Goal: Information Seeking & Learning: Find contact information

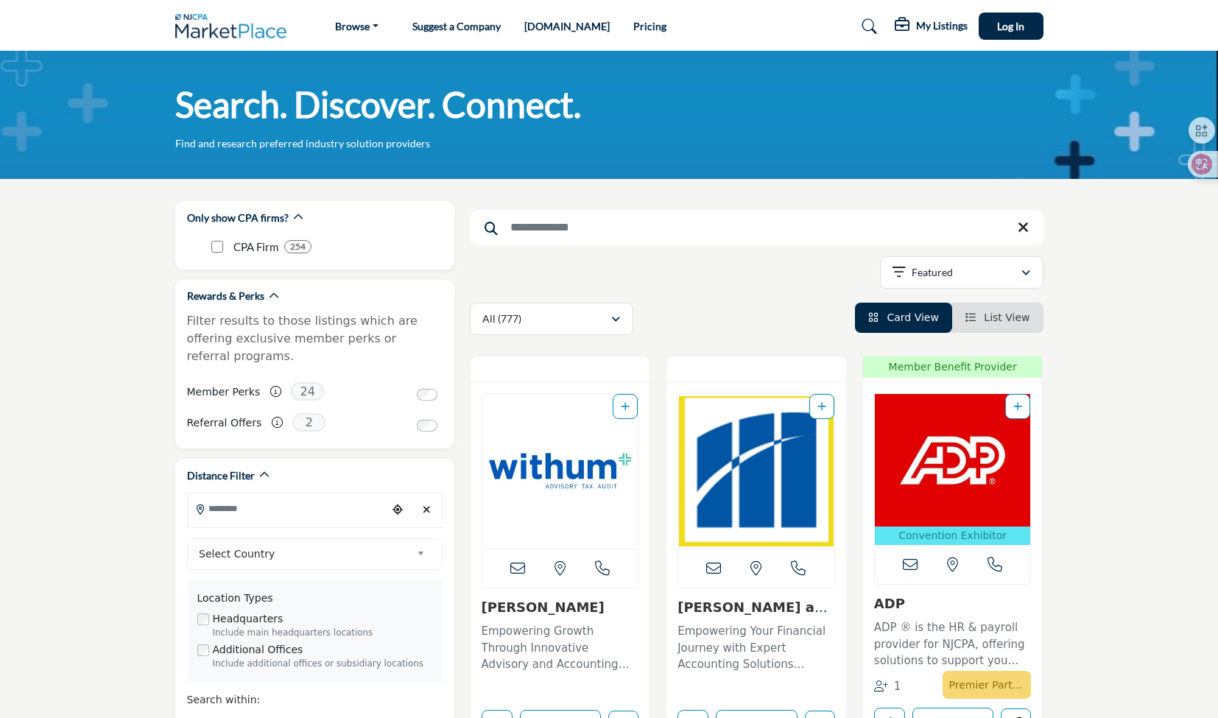
click at [1131, 27] on nav "Browse Vendors & Service Providers Suggest a Company Pricing" at bounding box center [609, 26] width 1218 height 38
drag, startPoint x: 10, startPoint y: 268, endPoint x: 19, endPoint y: 279, distance: 14.6
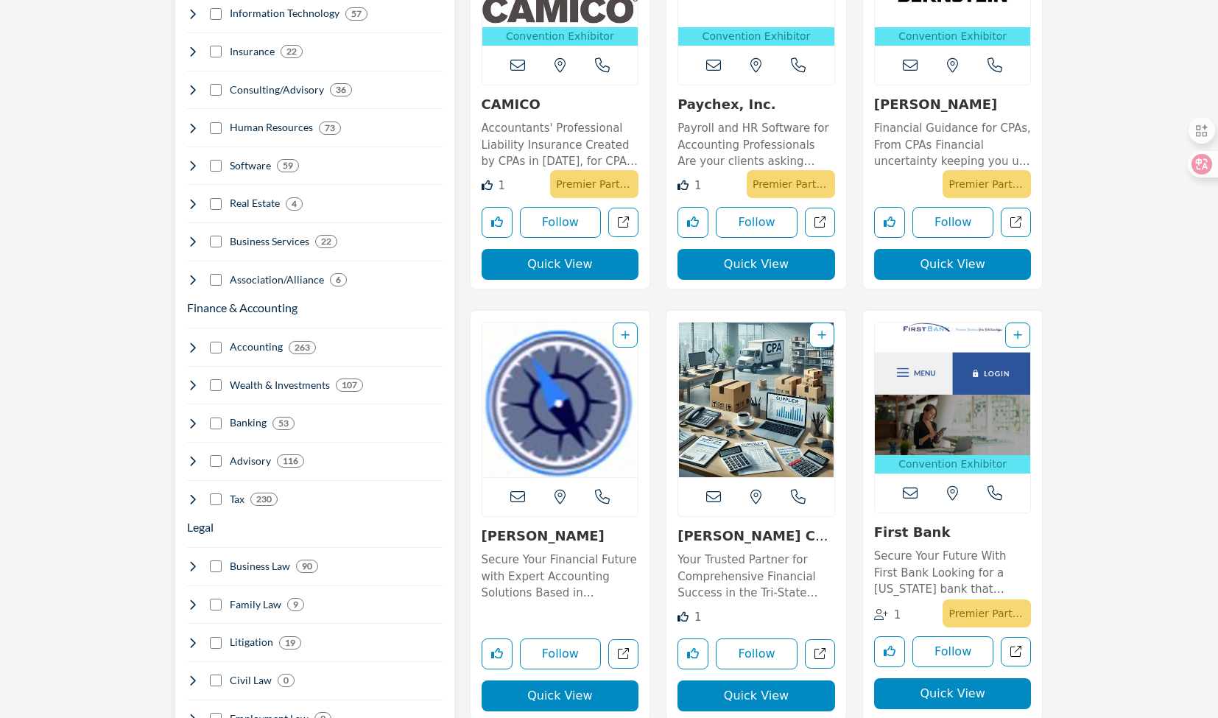
scroll to position [957, 0]
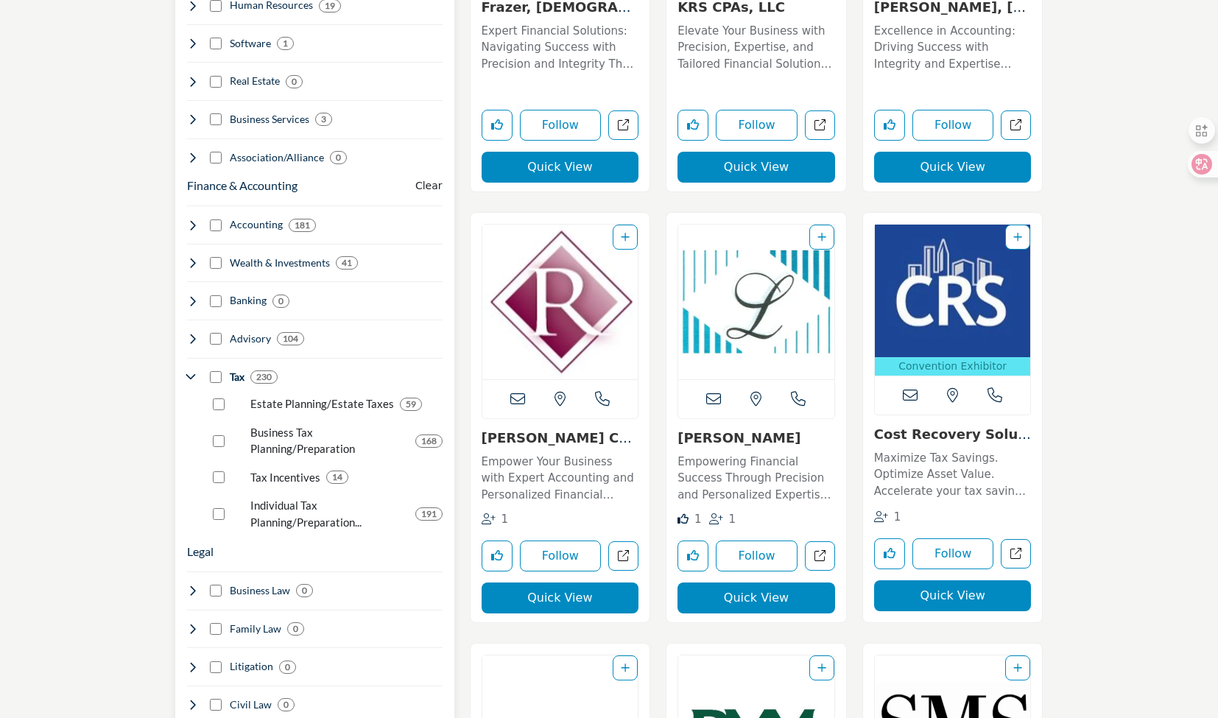
scroll to position [1104, 0]
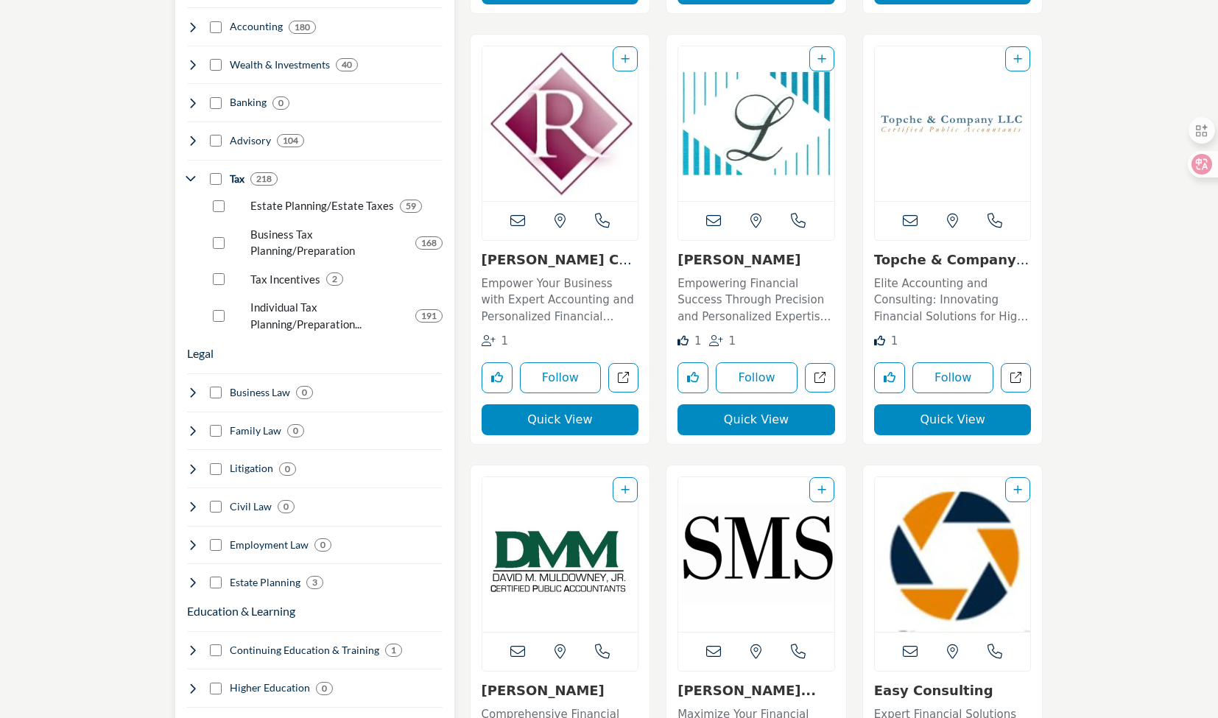
scroll to position [1272, 0]
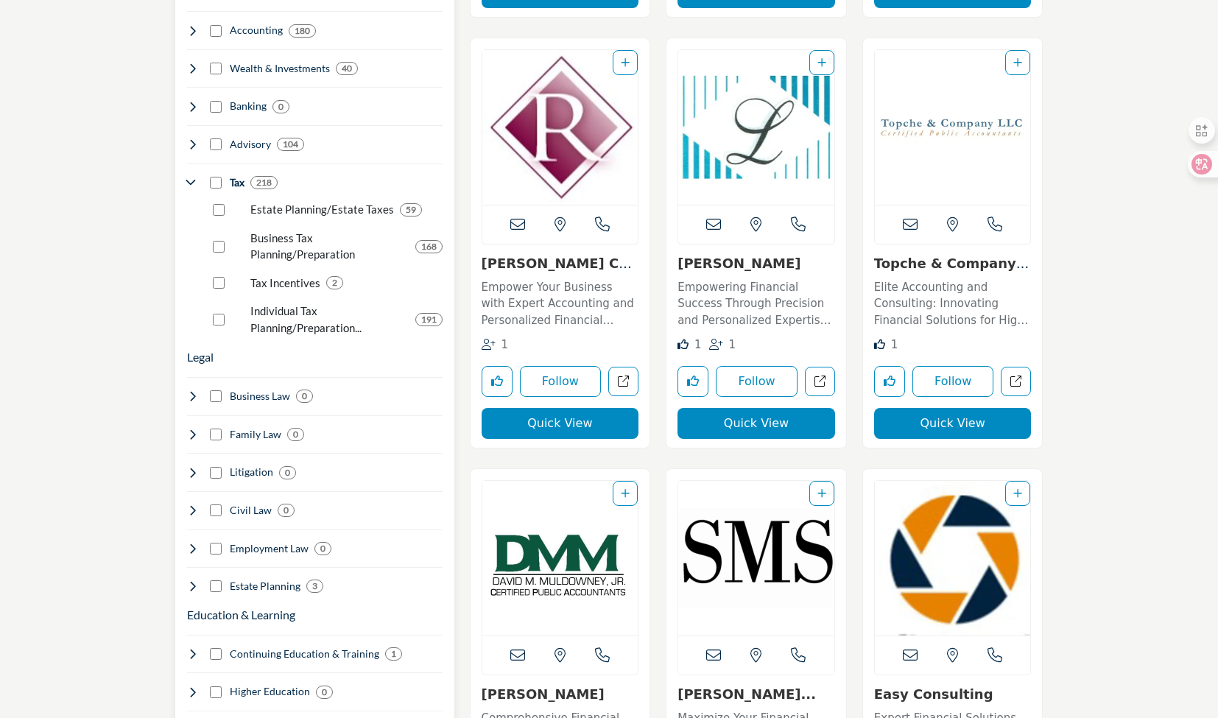
click at [216, 175] on div "Tax 218" at bounding box center [232, 182] width 91 height 15
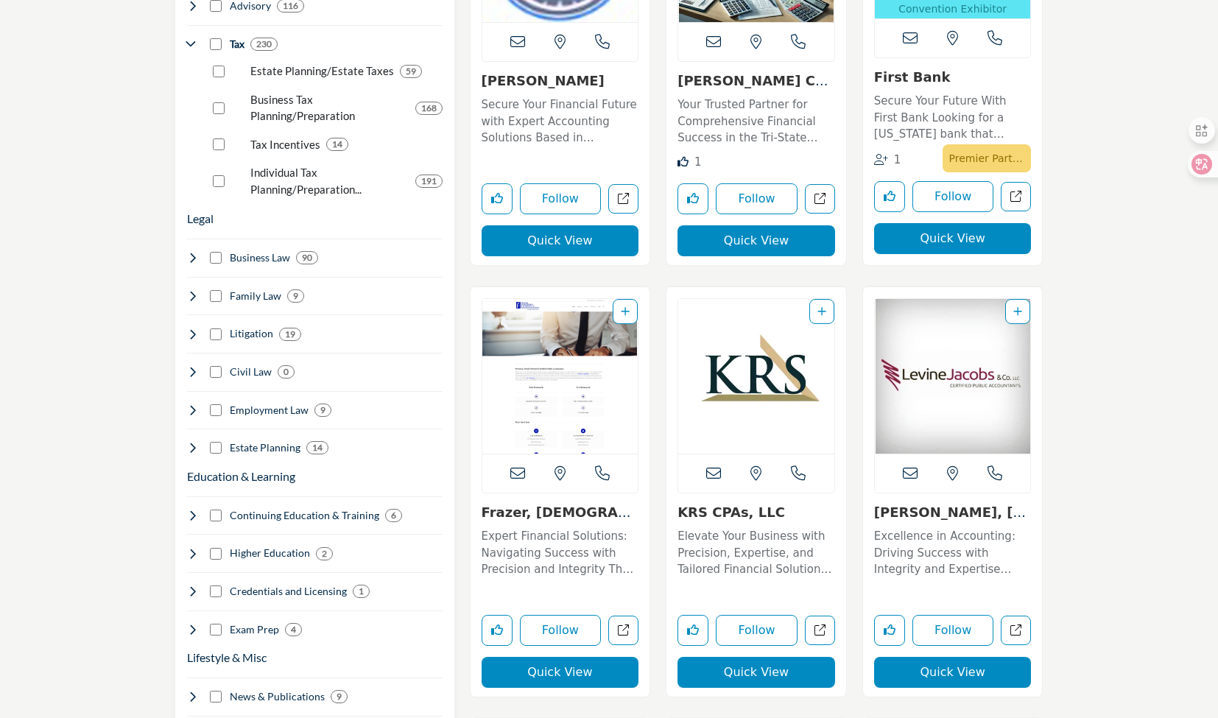
scroll to position [1409, 0]
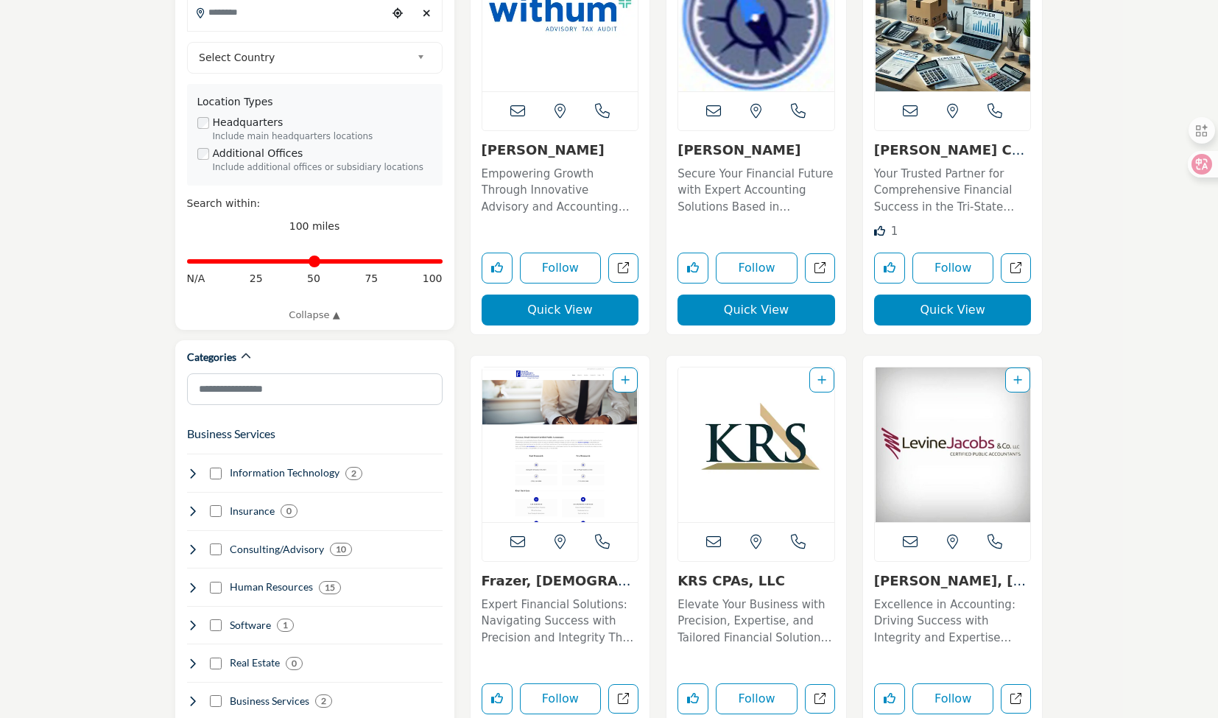
scroll to position [515, 0]
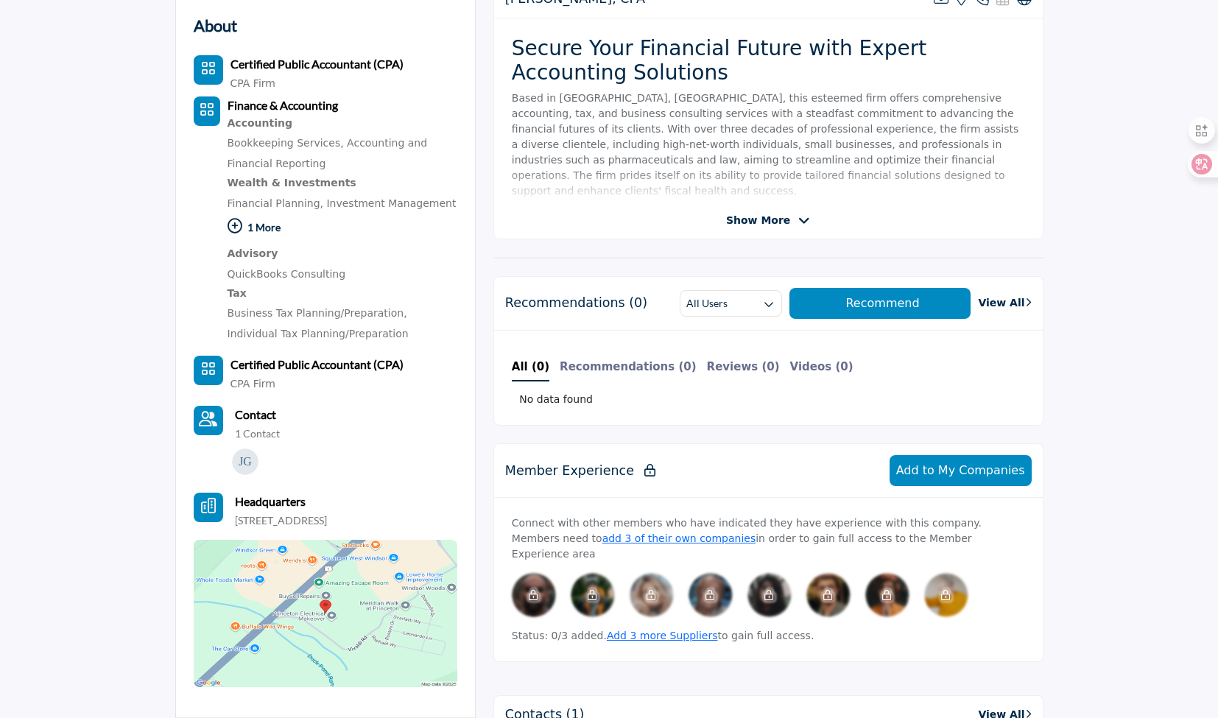
scroll to position [442, 0]
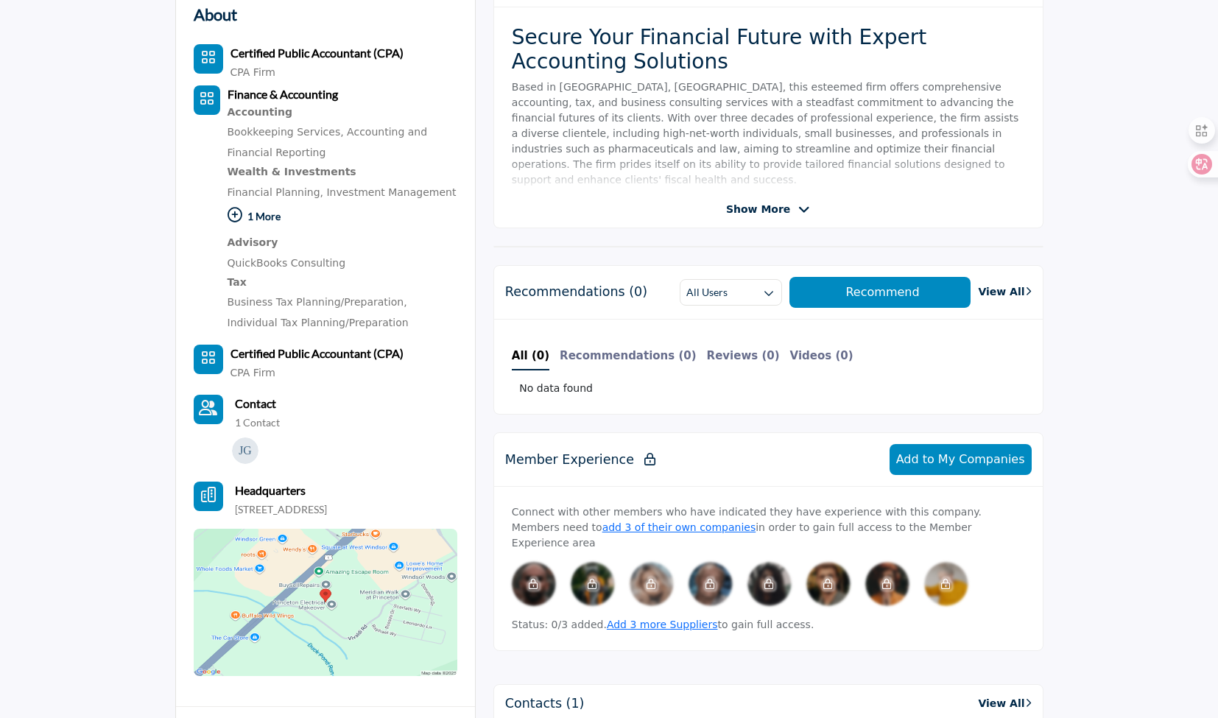
click at [372, 552] on img at bounding box center [326, 602] width 264 height 147
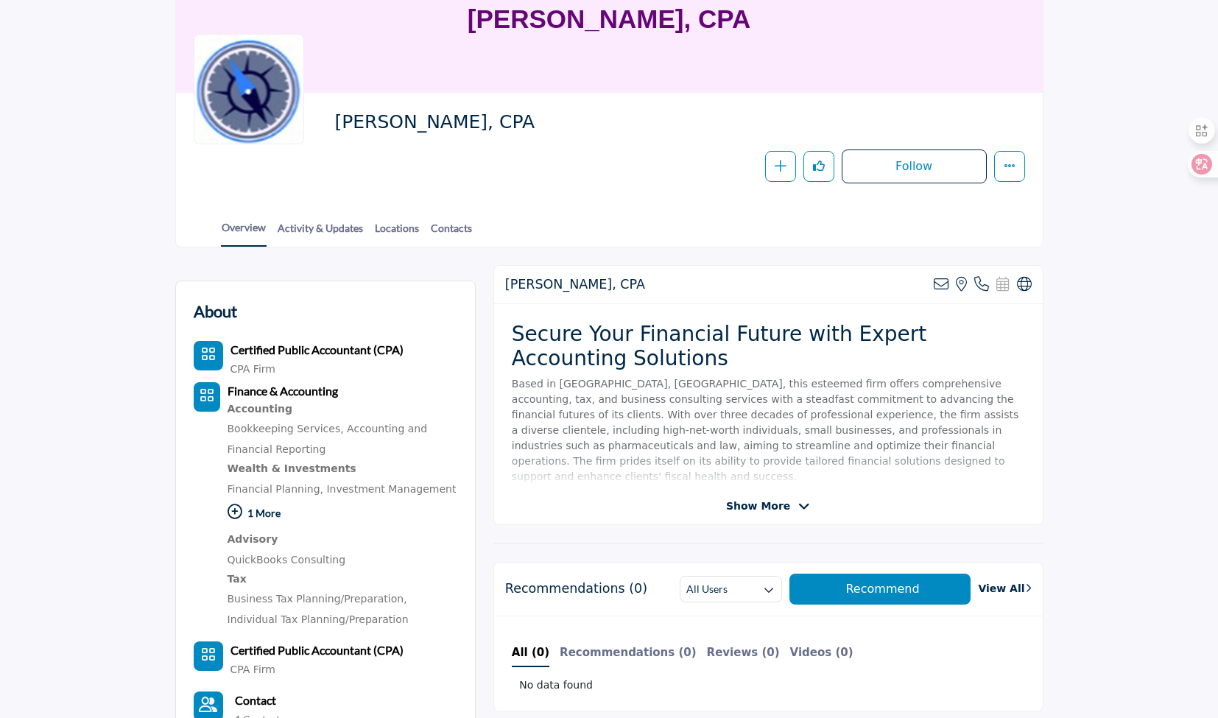
scroll to position [147, 0]
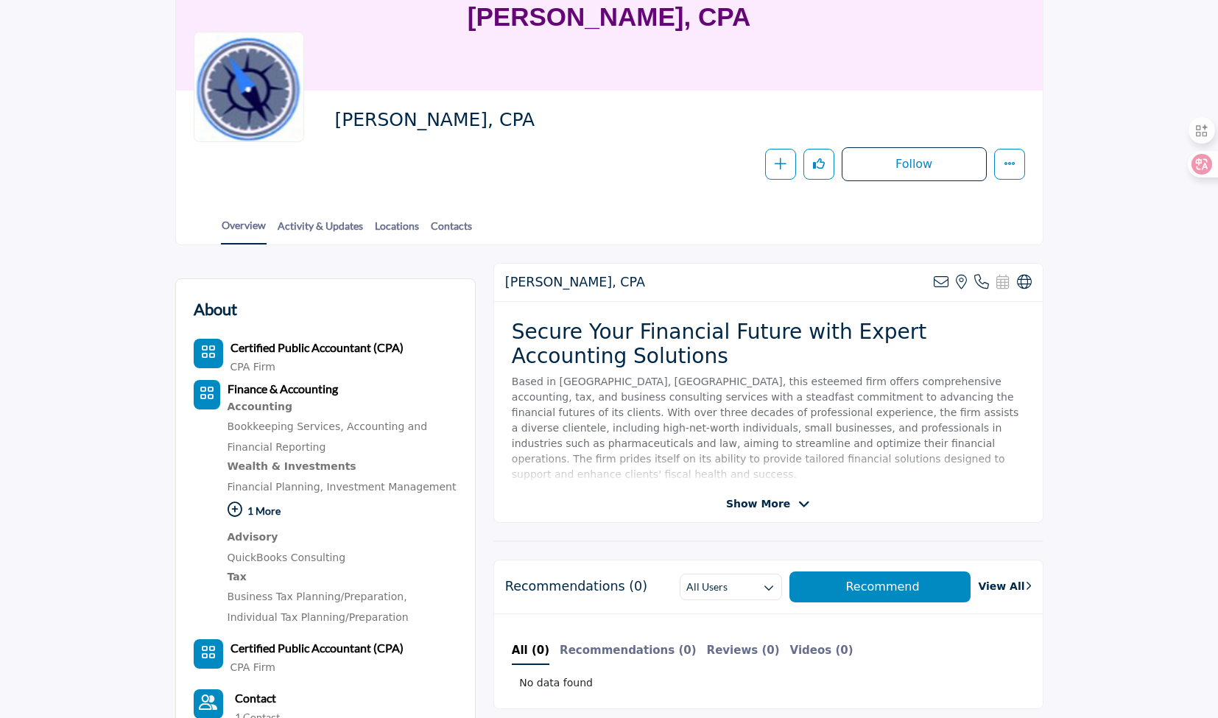
click at [973, 281] on div "View email address of this listing View the location of this listing Call Numbe…" at bounding box center [983, 282] width 98 height 15
click at [979, 278] on icon at bounding box center [981, 282] width 15 height 15
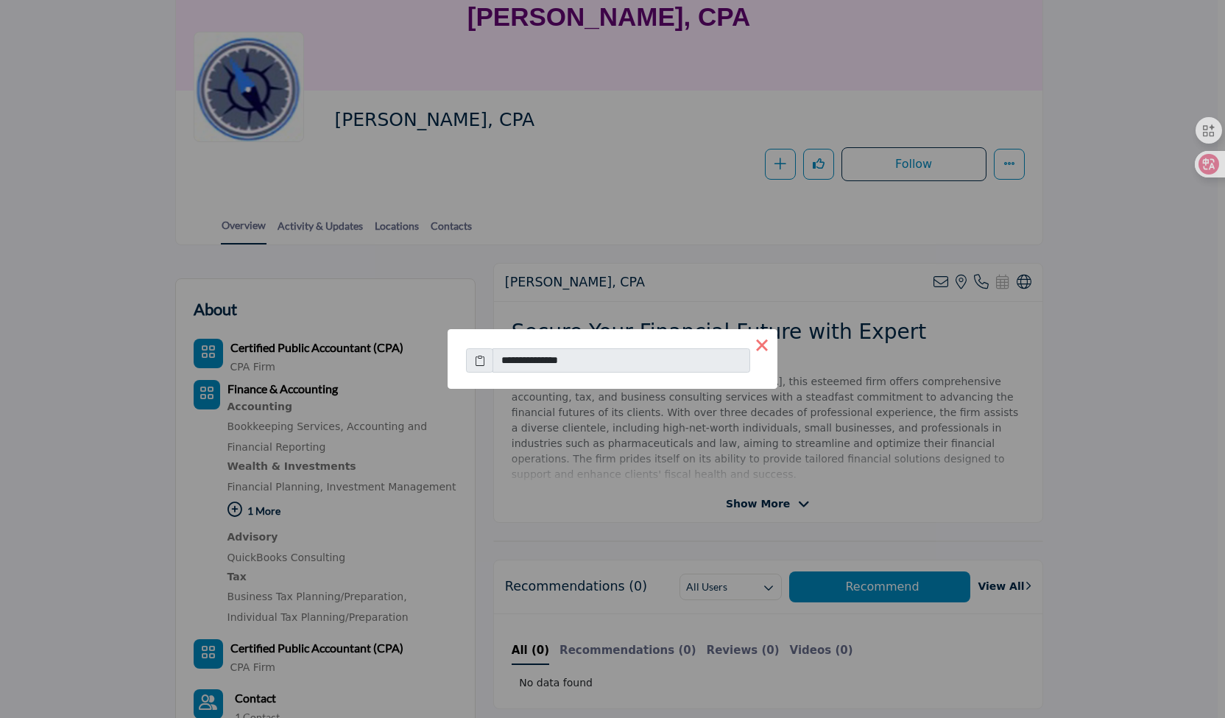
click at [769, 339] on button "×" at bounding box center [762, 344] width 31 height 31
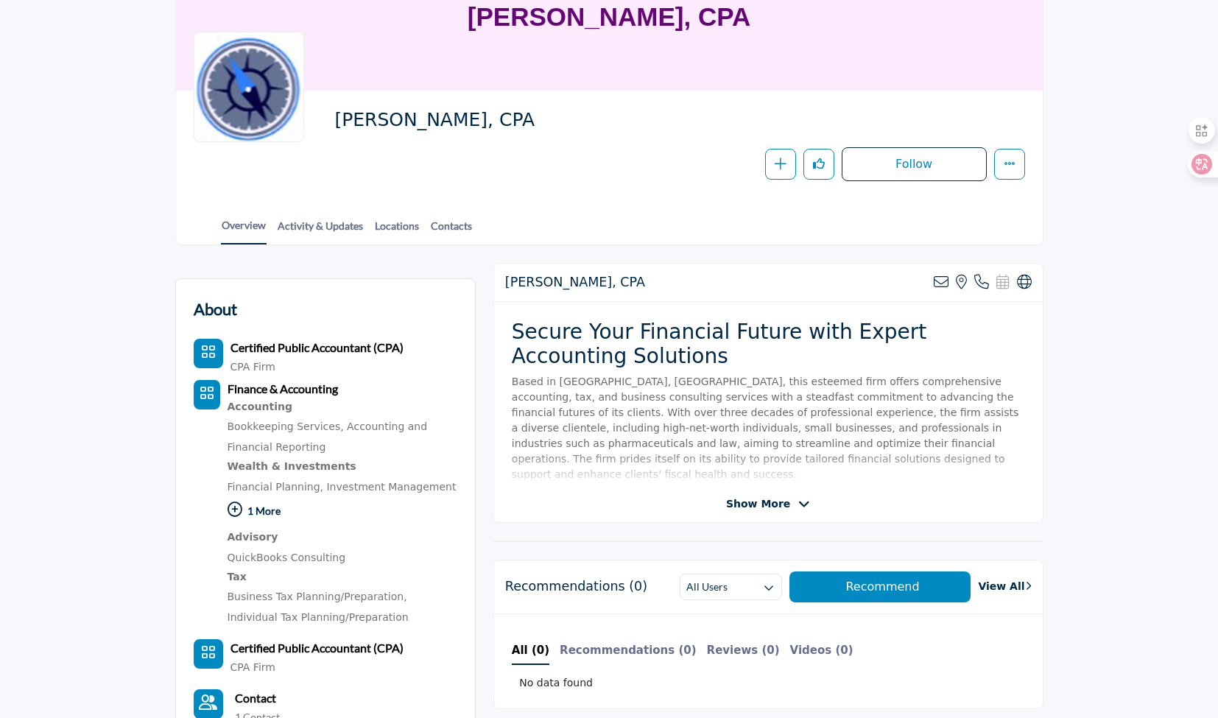
click at [350, 129] on span "[PERSON_NAME], CPA" at bounding box center [500, 120] width 332 height 24
drag, startPoint x: 329, startPoint y: 124, endPoint x: 482, endPoint y: 127, distance: 153.2
click at [482, 127] on div "Joseph J. Gormley, CPA Follow Following Message Recommend Add to My Suppliers P…" at bounding box center [609, 144] width 831 height 73
click at [482, 127] on span "[PERSON_NAME], CPA" at bounding box center [500, 120] width 332 height 24
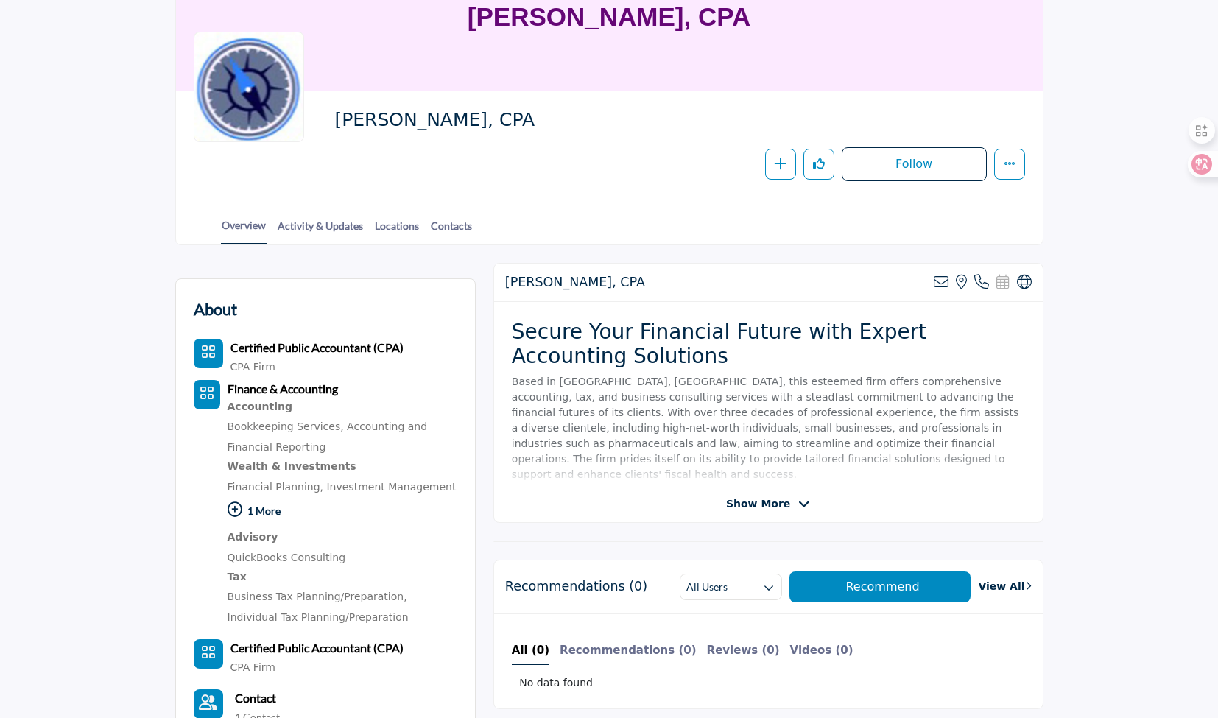
drag, startPoint x: 546, startPoint y: 110, endPoint x: 322, endPoint y: 108, distance: 223.8
click at [322, 108] on div "Joseph J. Gormley, CPA Follow Following Message Recommend Add to My Suppliers P…" at bounding box center [609, 144] width 831 height 73
drag, startPoint x: 328, startPoint y: 113, endPoint x: 526, endPoint y: 113, distance: 198.1
click at [526, 113] on div "Joseph J. Gormley, CPA Follow Following Message Recommend Add to My Suppliers P…" at bounding box center [609, 144] width 831 height 73
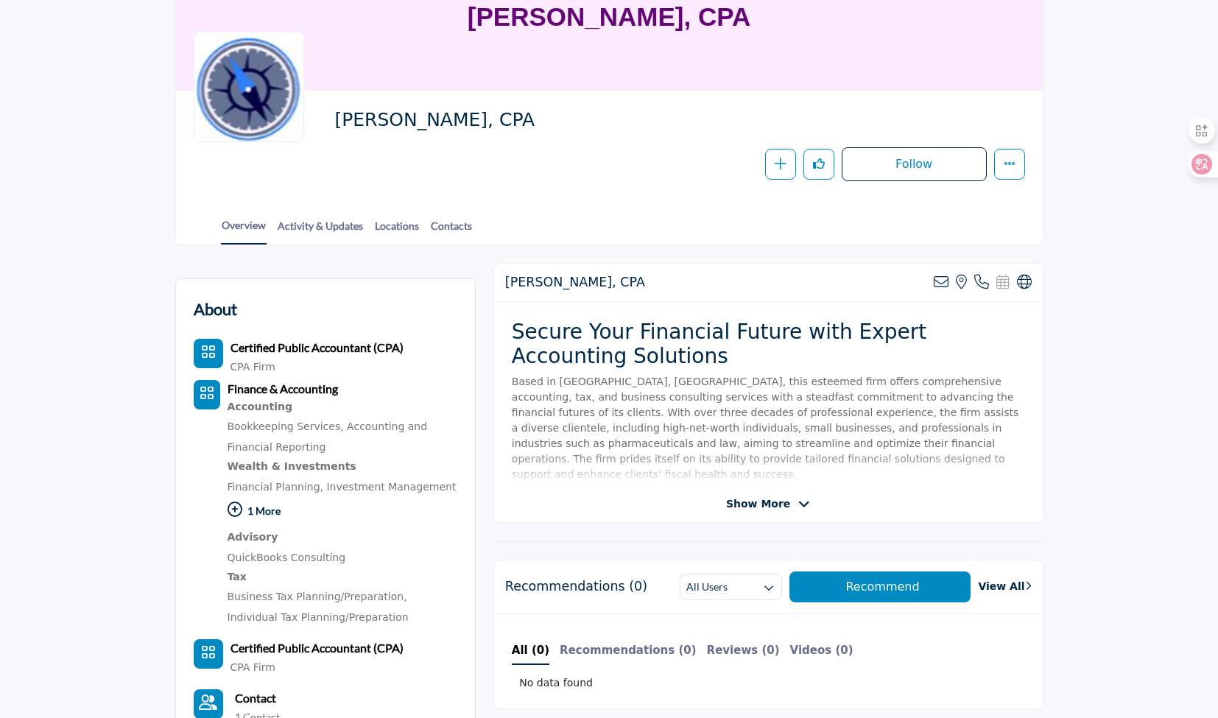
click at [526, 113] on span "[PERSON_NAME], CPA" at bounding box center [500, 120] width 332 height 24
drag, startPoint x: 540, startPoint y: 115, endPoint x: 328, endPoint y: 115, distance: 211.3
click at [328, 115] on div "Joseph J. Gormley, CPA Follow Following Message Recommend Add to My Suppliers P…" at bounding box center [609, 144] width 831 height 73
drag, startPoint x: 393, startPoint y: 113, endPoint x: 546, endPoint y: 116, distance: 152.4
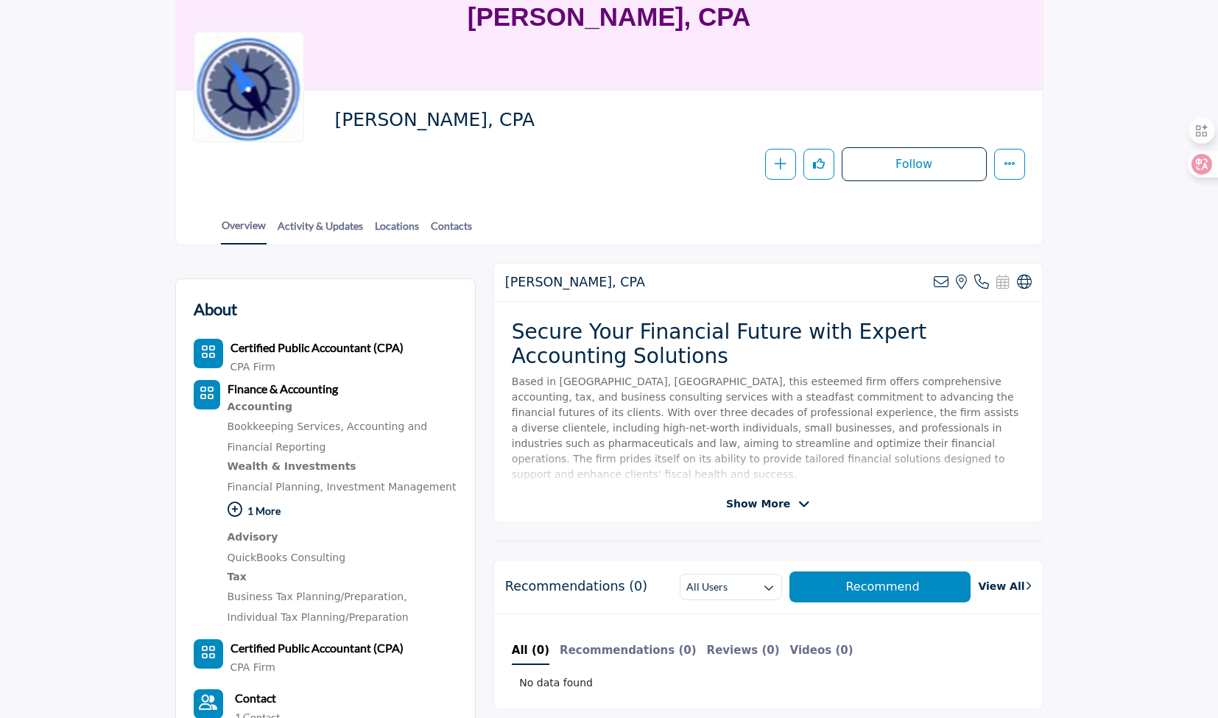
click at [546, 116] on span "[PERSON_NAME], CPA" at bounding box center [500, 120] width 332 height 24
drag, startPoint x: 557, startPoint y: 117, endPoint x: 336, endPoint y: 110, distance: 221.0
click at [336, 110] on span "[PERSON_NAME], CPA" at bounding box center [500, 120] width 332 height 24
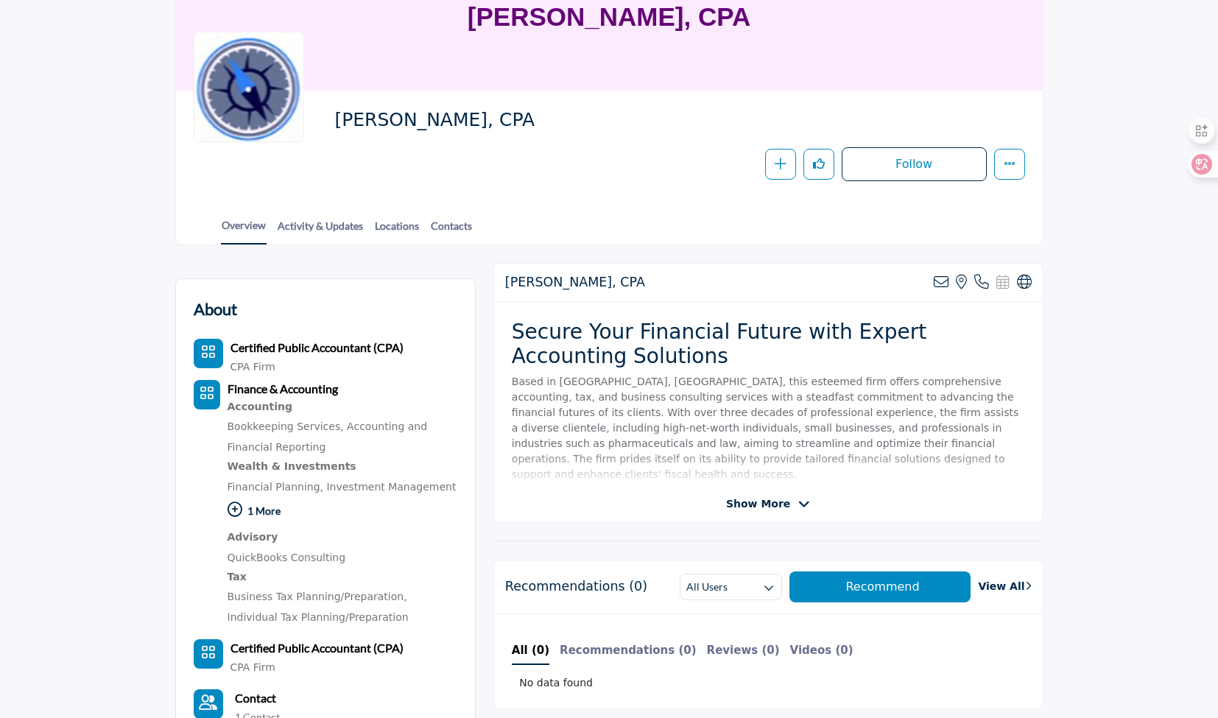
drag, startPoint x: 339, startPoint y: 118, endPoint x: 526, endPoint y: 115, distance: 187.0
click at [526, 115] on span "[PERSON_NAME], CPA" at bounding box center [500, 120] width 332 height 24
drag, startPoint x: 557, startPoint y: 118, endPoint x: 337, endPoint y: 110, distance: 219.5
click at [337, 110] on span "[PERSON_NAME], CPA" at bounding box center [500, 120] width 332 height 24
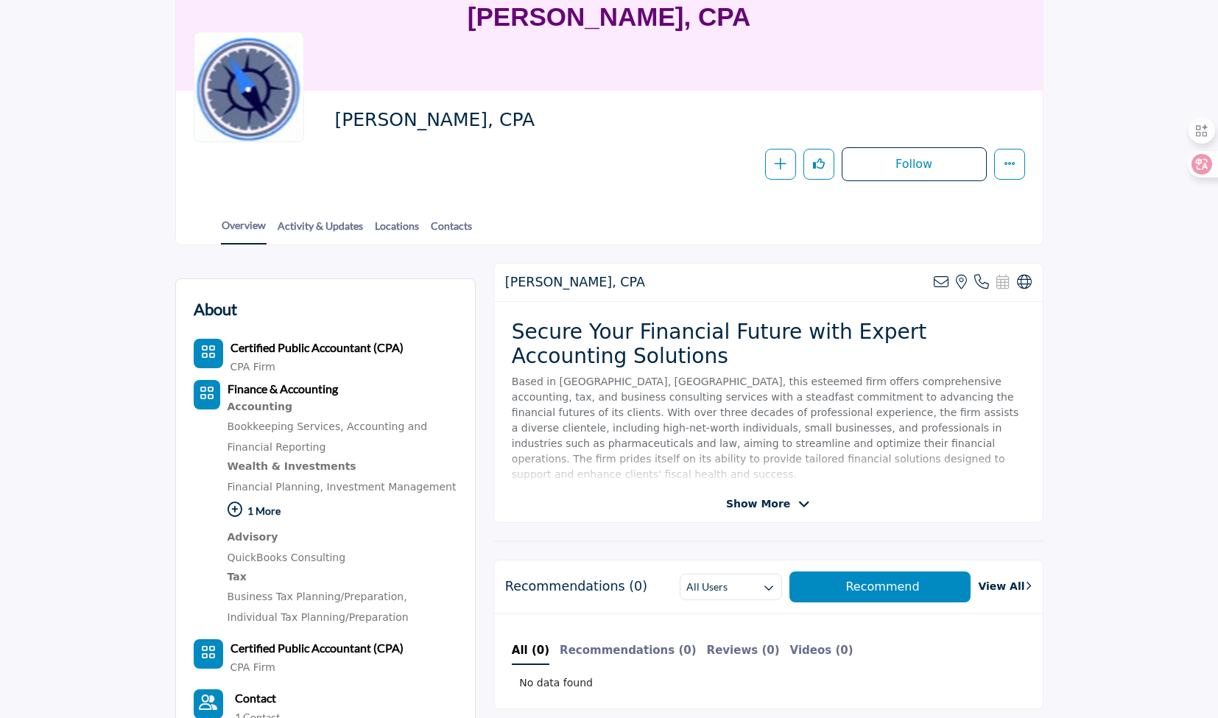
click at [337, 110] on span "[PERSON_NAME], CPA" at bounding box center [500, 120] width 332 height 24
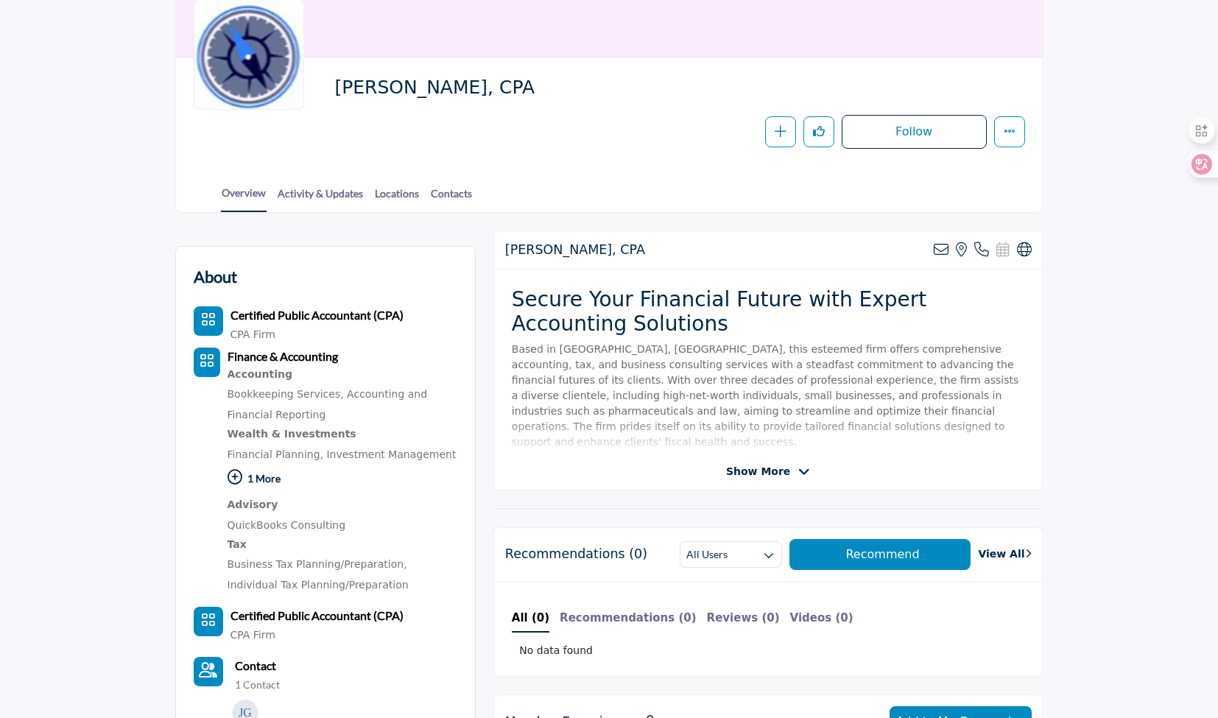
scroll to position [294, 0]
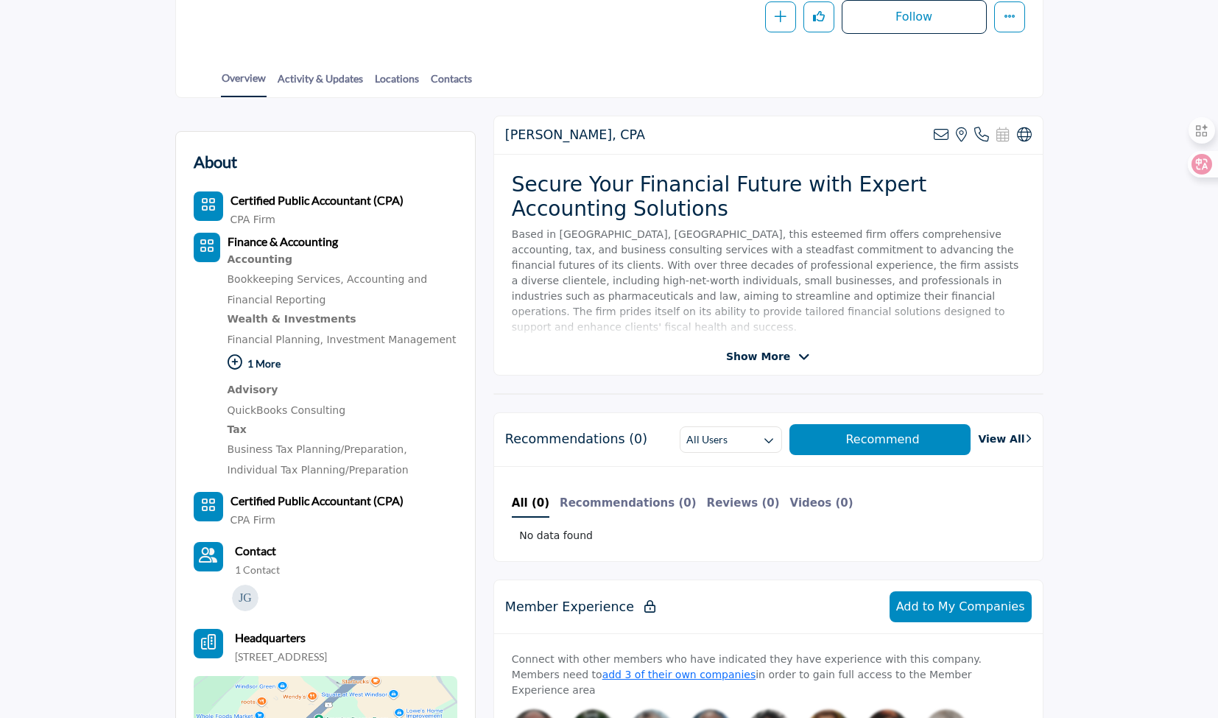
click at [749, 349] on span "Show More" at bounding box center [758, 356] width 64 height 15
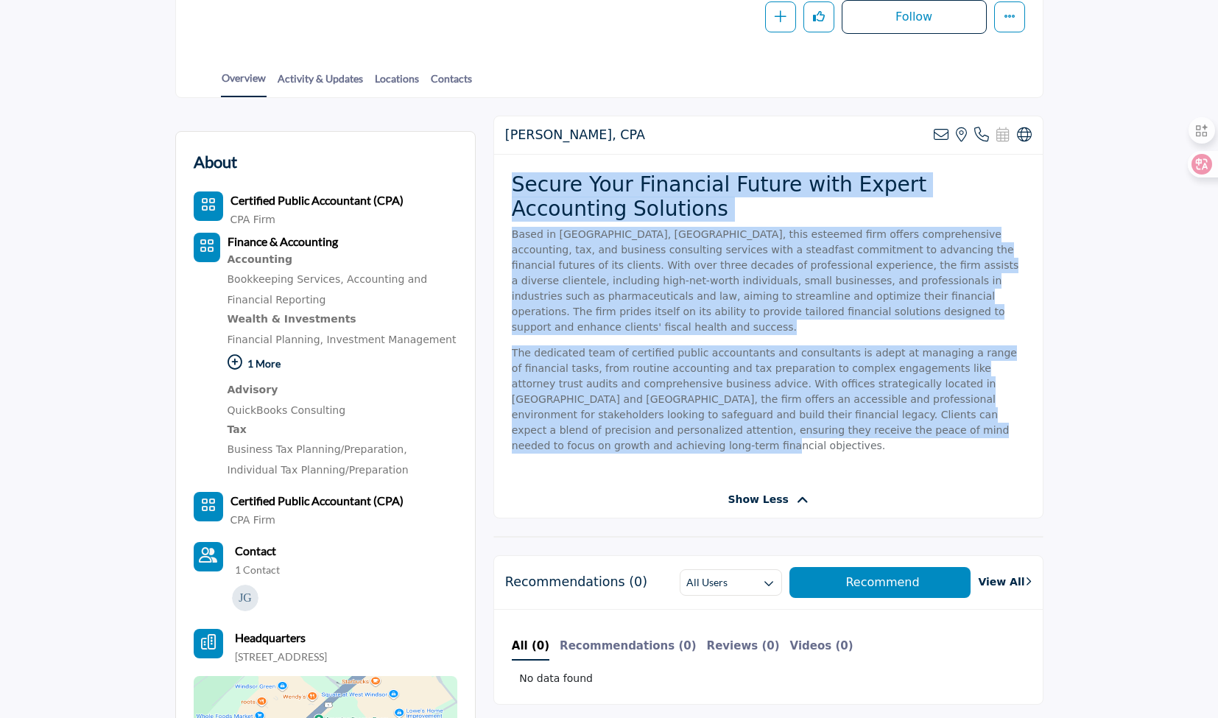
drag, startPoint x: 858, startPoint y: 409, endPoint x: 501, endPoint y: 188, distance: 419.9
click at [501, 188] on div "Secure Your Financial Future with Expert Accounting Solutions Based in Princeto…" at bounding box center [768, 318] width 548 height 327
click at [501, 187] on div "Secure Your Financial Future with Expert Accounting Solutions Based in Princeto…" at bounding box center [768, 318] width 548 height 327
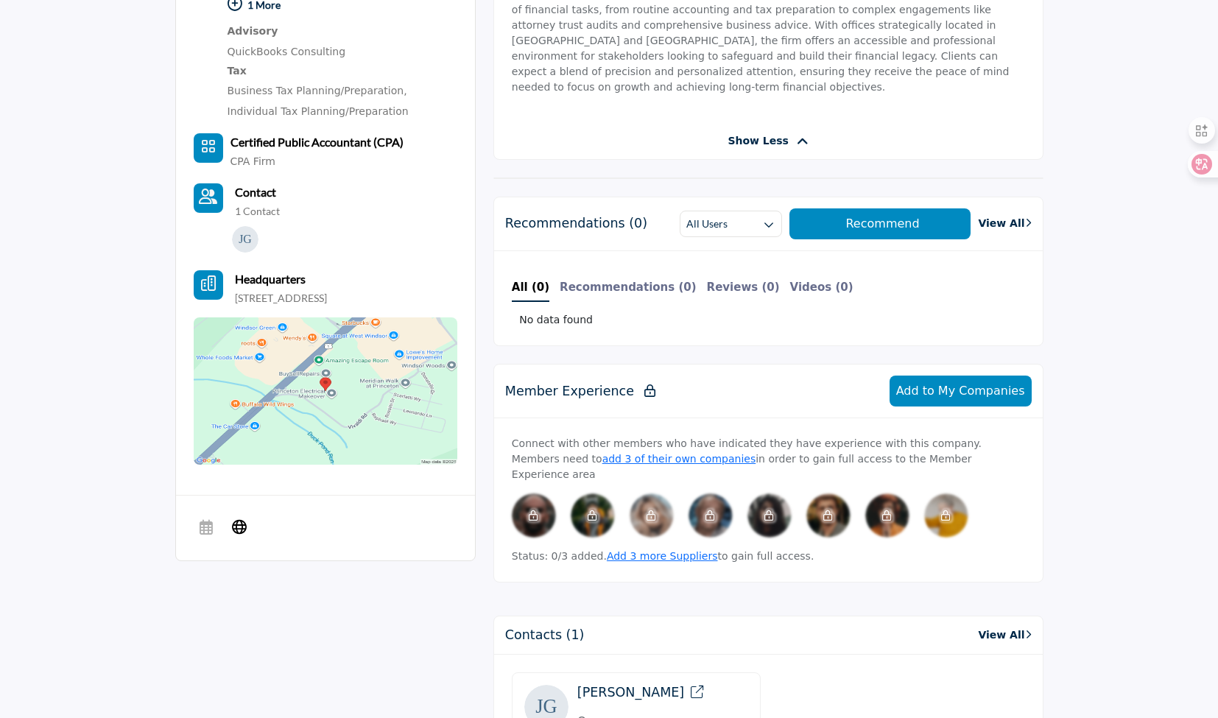
scroll to position [736, 0]
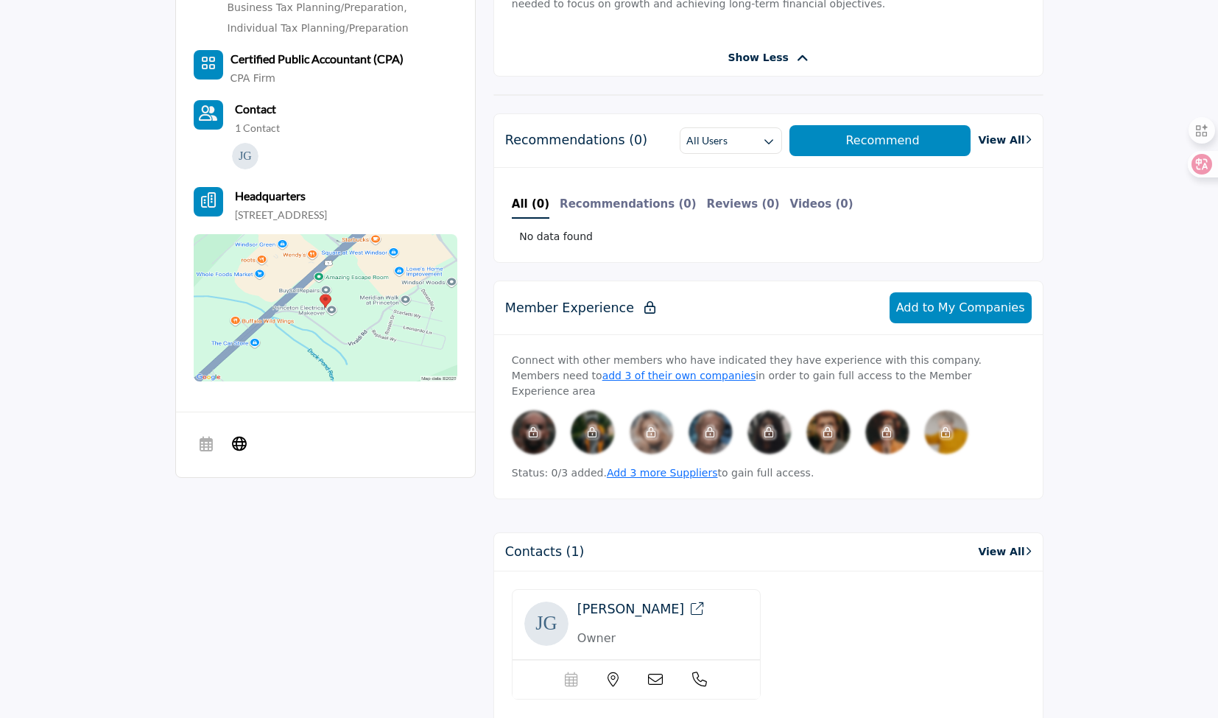
click at [320, 305] on img at bounding box center [326, 307] width 264 height 147
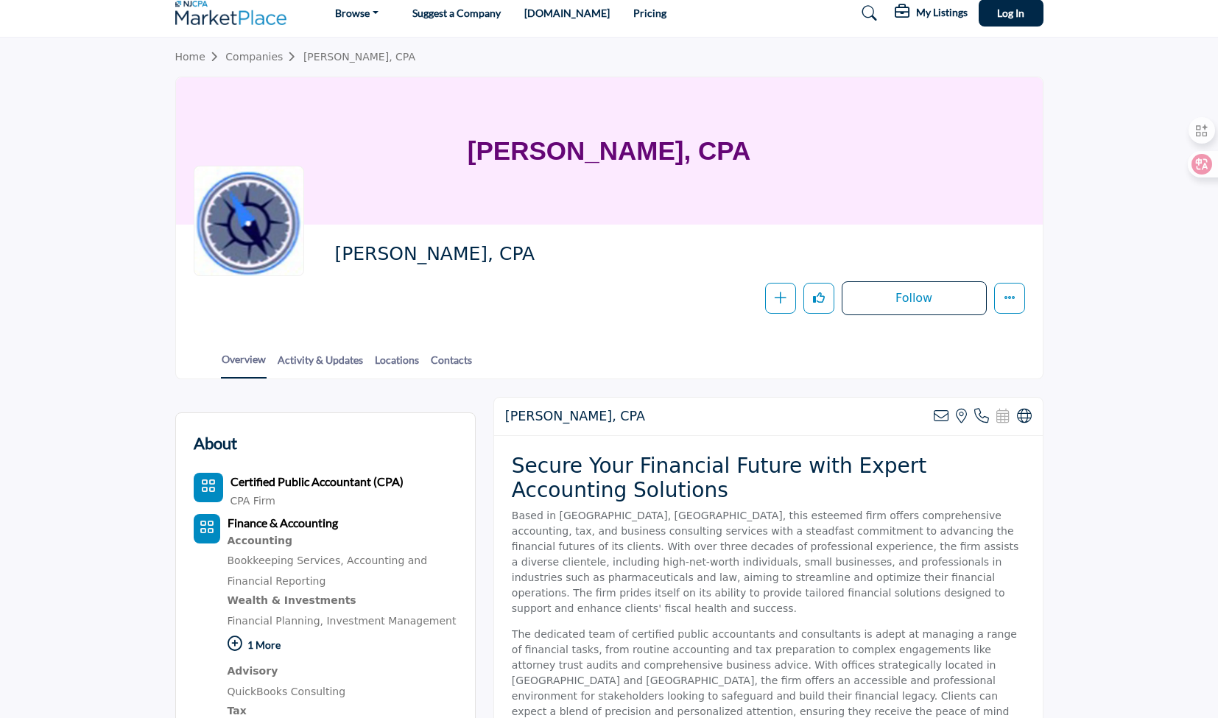
scroll to position [0, 0]
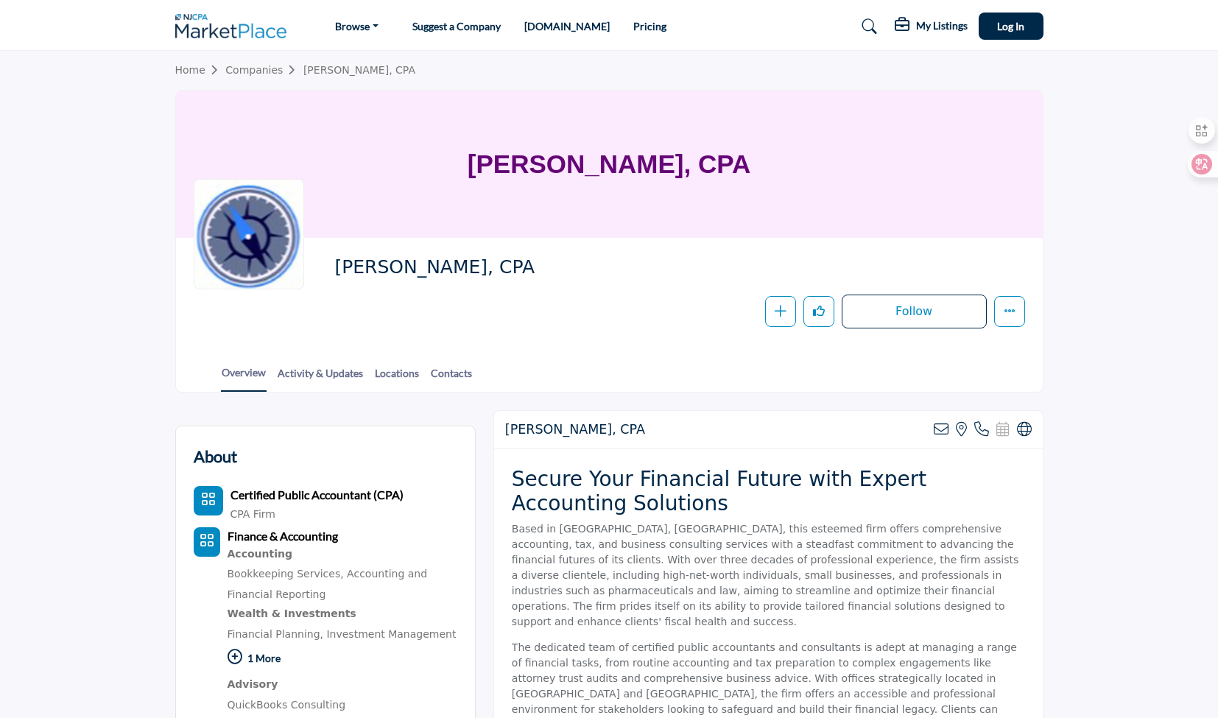
click at [495, 151] on h1 "[PERSON_NAME], CPA" at bounding box center [609, 164] width 283 height 147
click at [510, 155] on h1 "[PERSON_NAME], CPA" at bounding box center [609, 164] width 283 height 147
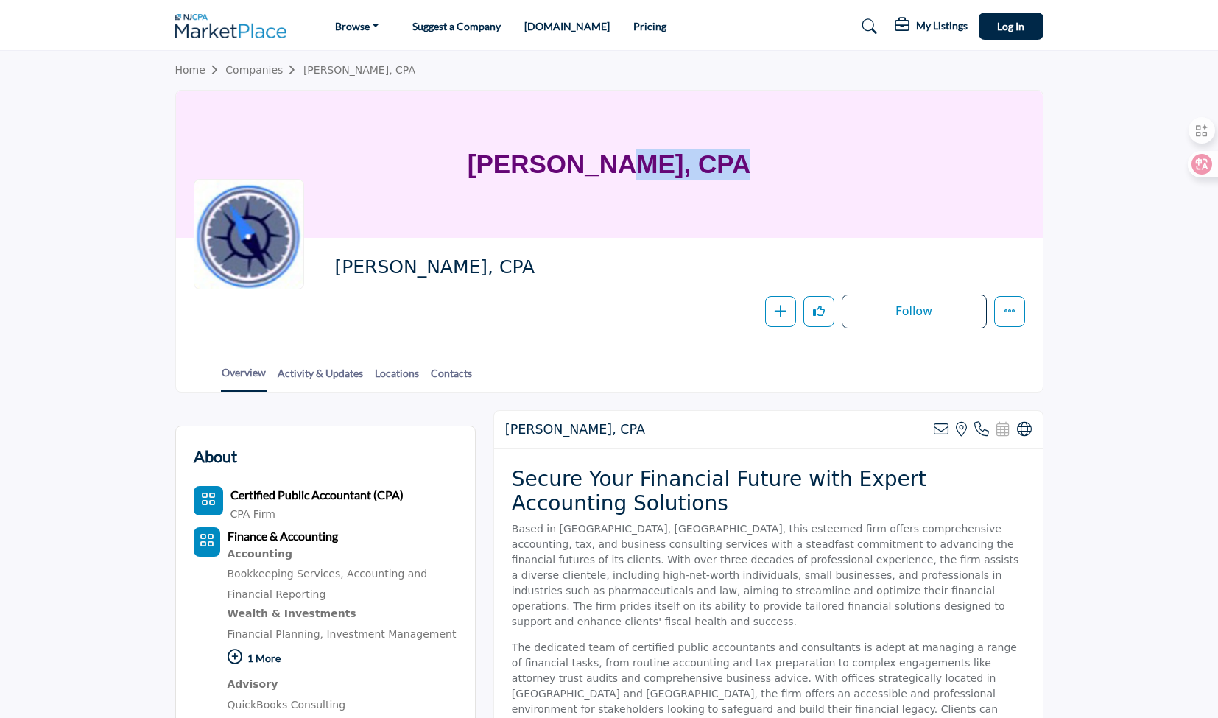
click at [510, 155] on h1 "[PERSON_NAME], CPA" at bounding box center [609, 164] width 283 height 147
click at [517, 161] on h1 "[PERSON_NAME], CPA" at bounding box center [609, 164] width 283 height 147
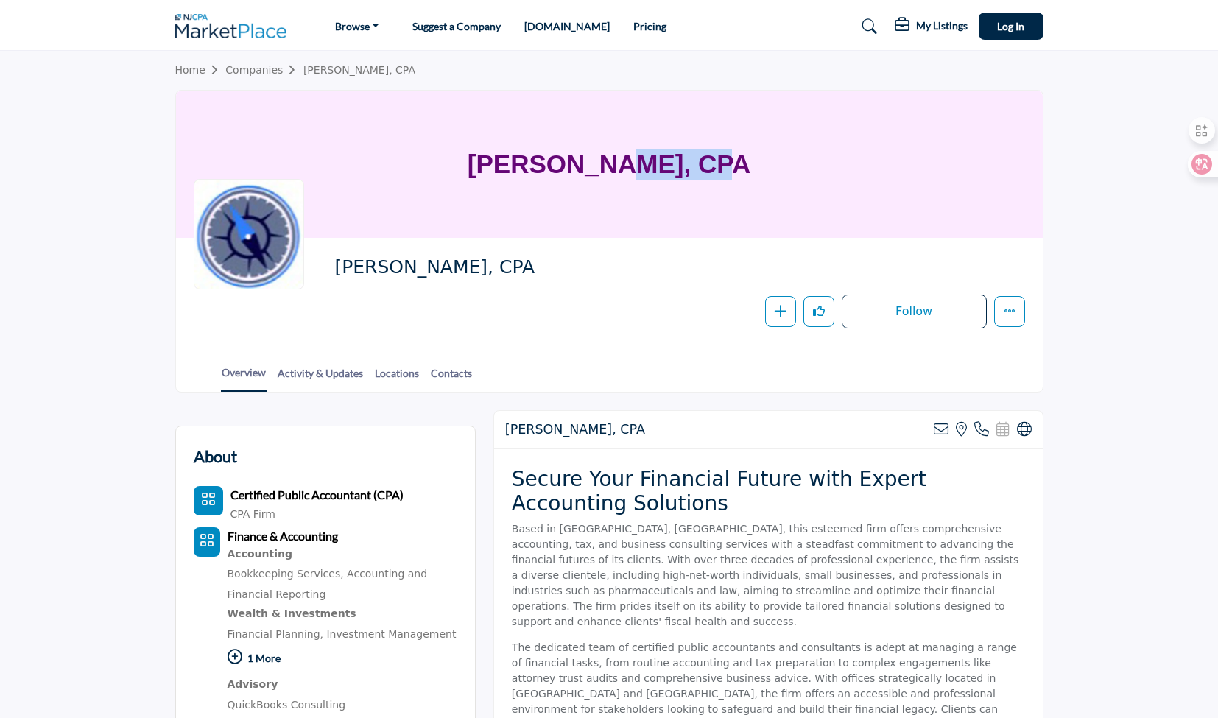
click at [517, 161] on h1 "[PERSON_NAME], CPA" at bounding box center [609, 164] width 283 height 147
click at [514, 163] on h1 "[PERSON_NAME], CPA" at bounding box center [609, 164] width 283 height 147
click at [515, 162] on h1 "[PERSON_NAME], CPA" at bounding box center [609, 164] width 283 height 147
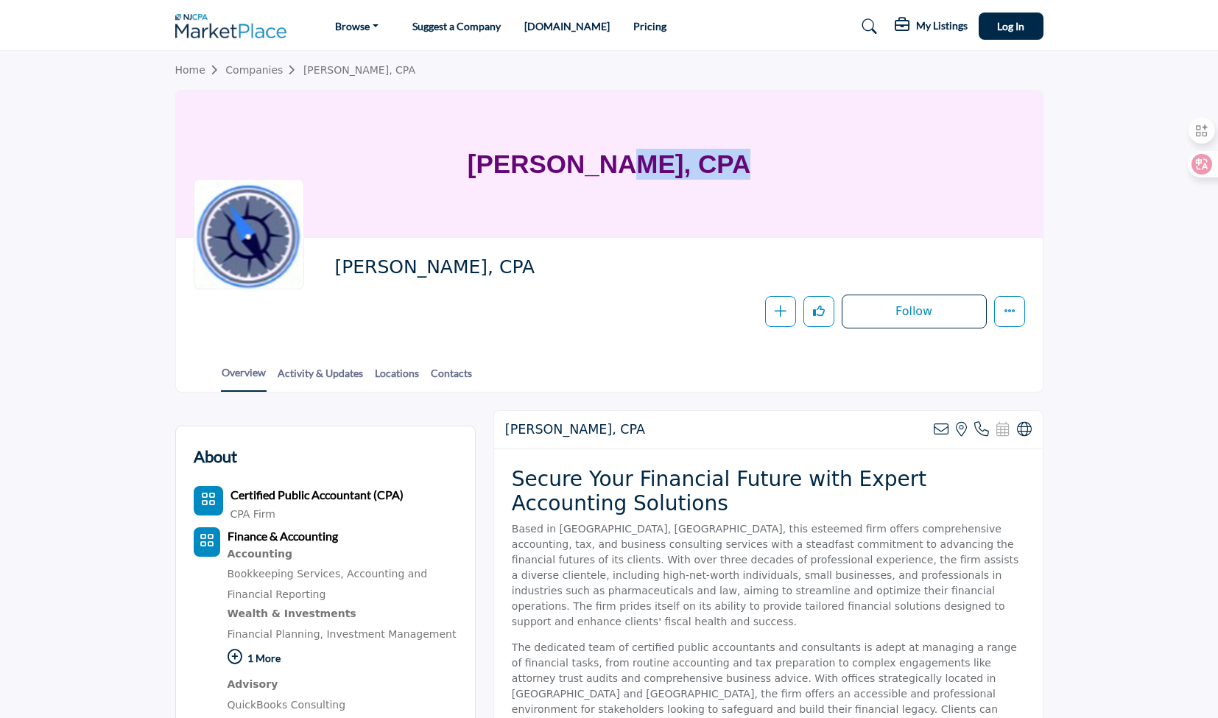
click at [577, 149] on h1 "[PERSON_NAME], CPA" at bounding box center [609, 164] width 283 height 147
click at [536, 152] on h1 "[PERSON_NAME], CPA" at bounding box center [609, 164] width 283 height 147
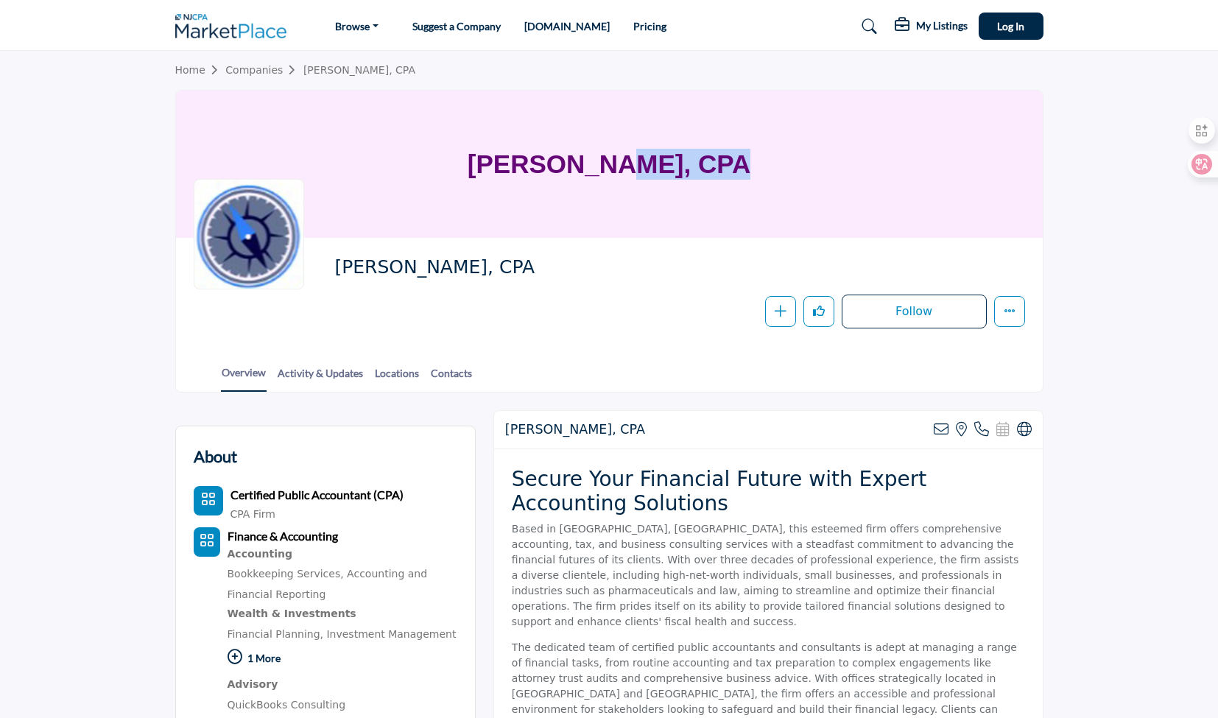
click at [536, 152] on h1 "[PERSON_NAME], CPA" at bounding box center [609, 164] width 283 height 147
click at [549, 166] on h1 "[PERSON_NAME], CPA" at bounding box center [609, 164] width 283 height 147
click at [546, 158] on h1 "[PERSON_NAME], CPA" at bounding box center [609, 164] width 283 height 147
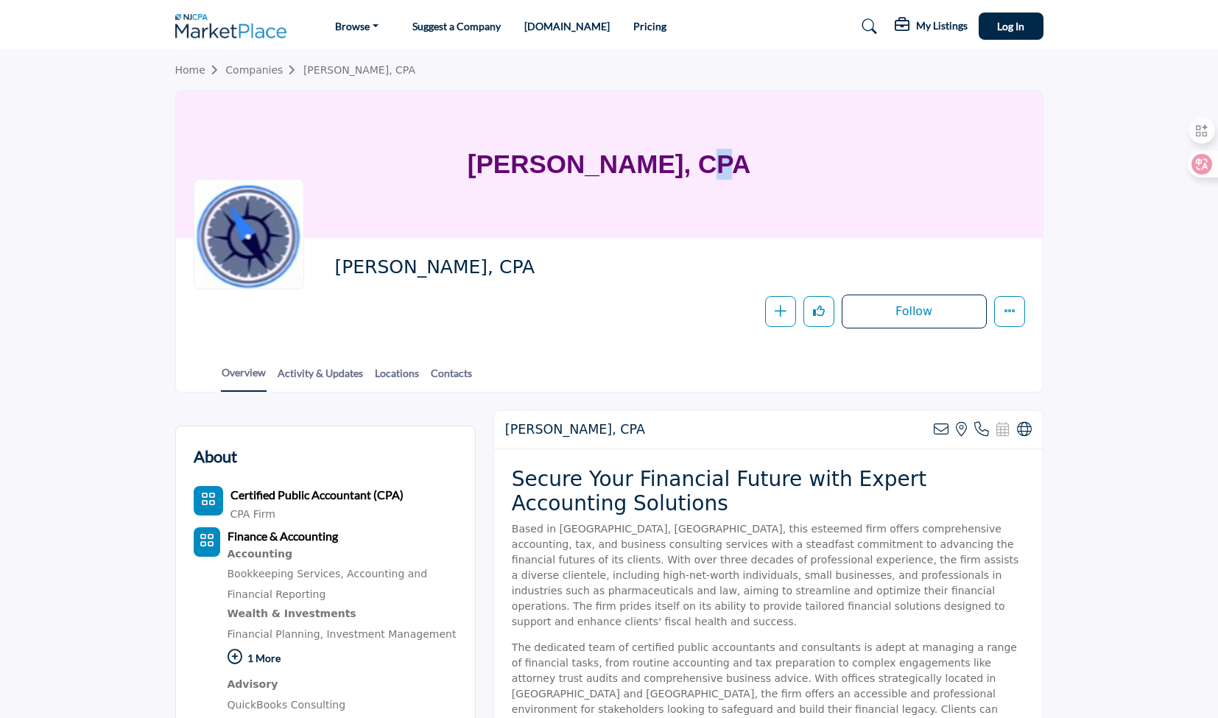
click at [546, 158] on h1 "[PERSON_NAME], CPA" at bounding box center [609, 164] width 283 height 147
click at [546, 159] on h1 "[PERSON_NAME], CPA" at bounding box center [609, 164] width 283 height 147
click at [555, 155] on h1 "[PERSON_NAME], CPA" at bounding box center [609, 164] width 283 height 147
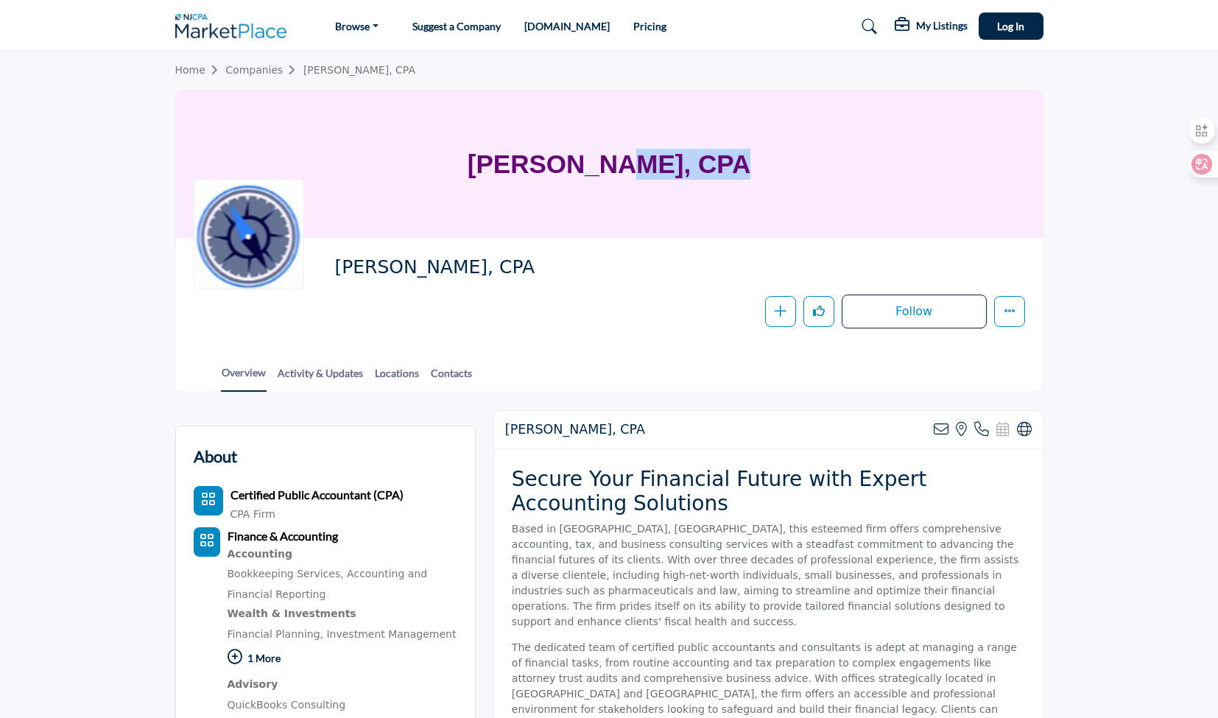
click at [555, 155] on h1 "[PERSON_NAME], CPA" at bounding box center [609, 164] width 283 height 147
click at [520, 158] on h1 "[PERSON_NAME], CPA" at bounding box center [609, 164] width 283 height 147
click at [521, 158] on h1 "[PERSON_NAME], CPA" at bounding box center [609, 164] width 283 height 147
click at [521, 159] on h1 "[PERSON_NAME], CPA" at bounding box center [609, 164] width 283 height 147
click at [522, 159] on h1 "[PERSON_NAME], CPA" at bounding box center [609, 164] width 283 height 147
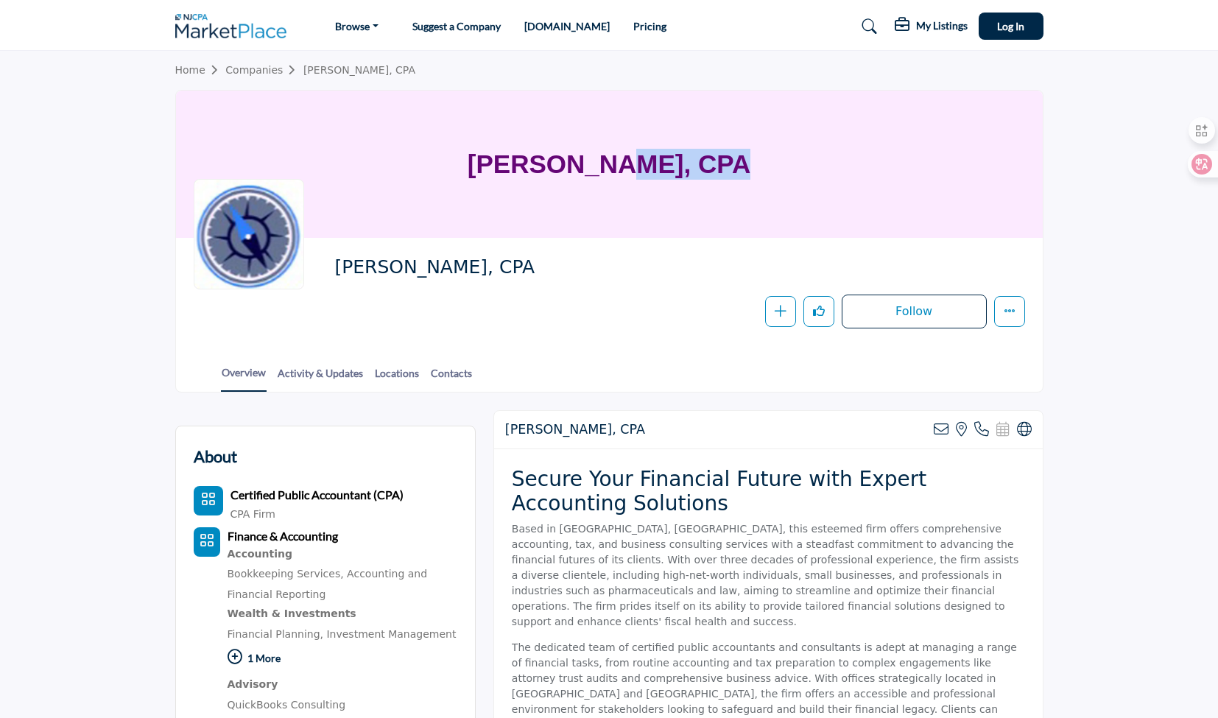
click at [523, 159] on h1 "[PERSON_NAME], CPA" at bounding box center [609, 164] width 283 height 147
click at [534, 163] on h1 "[PERSON_NAME], CPA" at bounding box center [609, 164] width 283 height 147
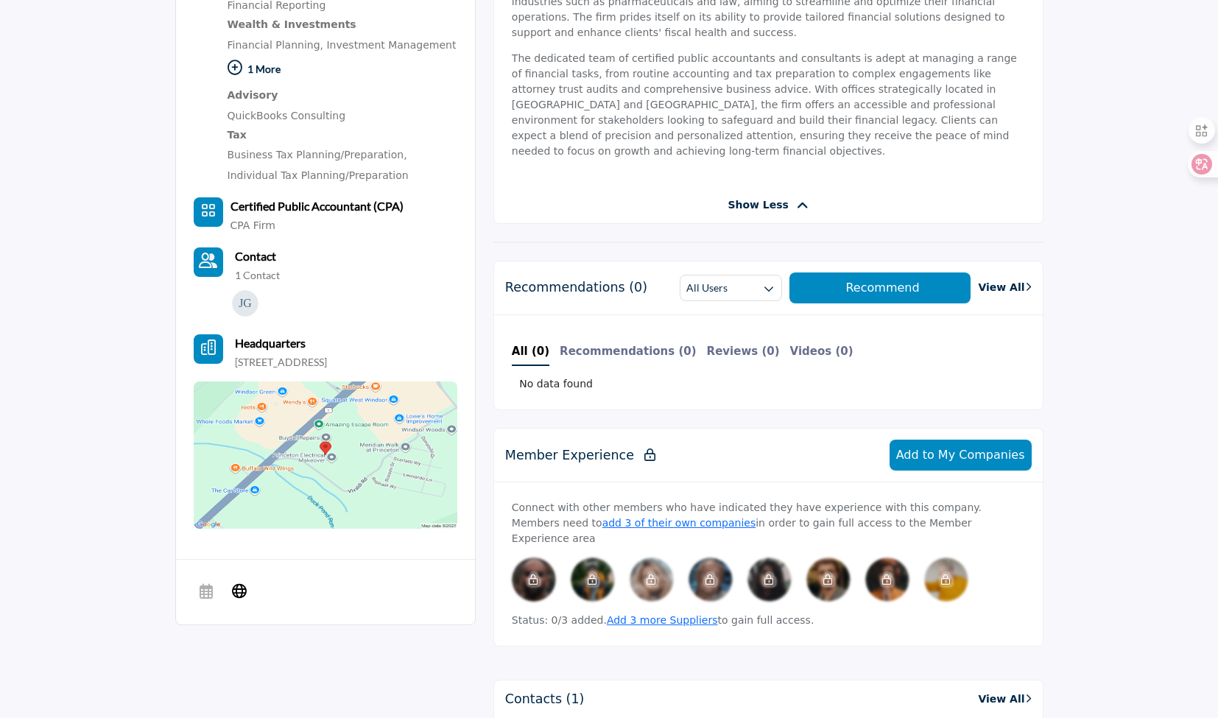
scroll to position [294, 0]
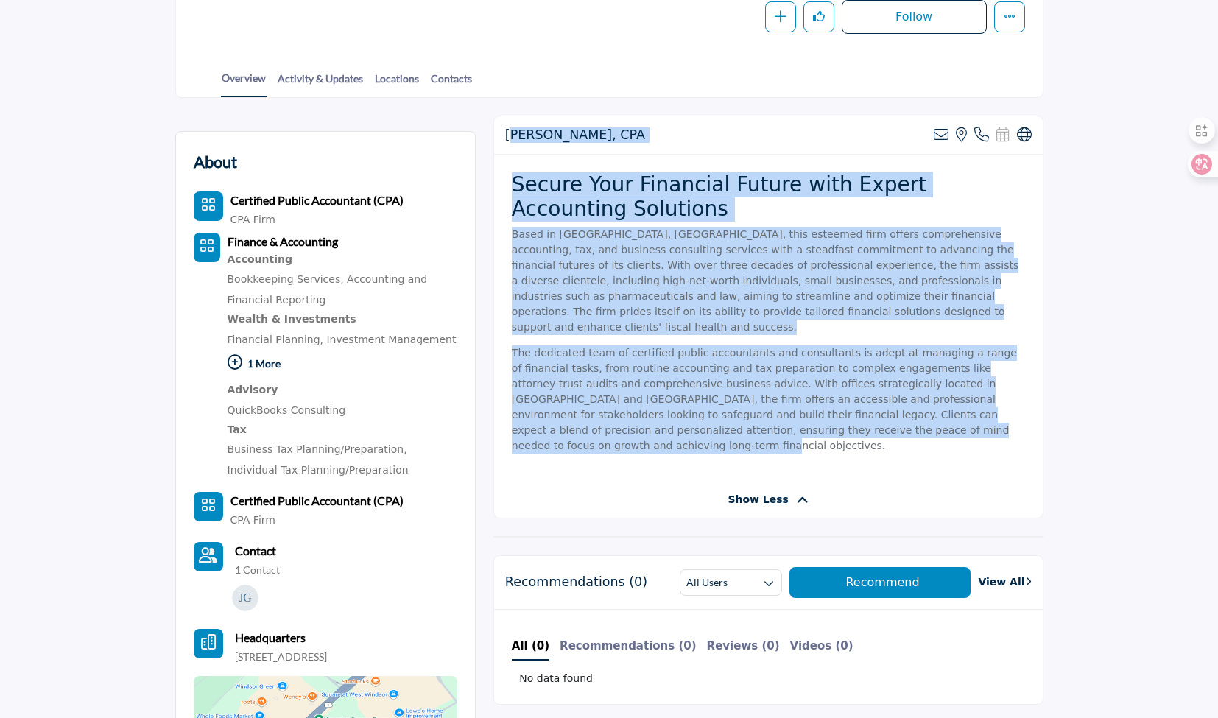
drag, startPoint x: 509, startPoint y: 130, endPoint x: 850, endPoint y: 416, distance: 445.3
click at [850, 416] on div "Joseph J. Gormley, CPA View email address of this listing View the location of …" at bounding box center [768, 317] width 550 height 403
click at [850, 416] on p "The dedicated team of certified public accountants and consultants is adept at …" at bounding box center [768, 399] width 513 height 108
drag, startPoint x: 883, startPoint y: 416, endPoint x: 504, endPoint y: 134, distance: 472.5
click at [504, 134] on div "Joseph J. Gormley, CPA View email address of this listing View the location of …" at bounding box center [768, 317] width 550 height 403
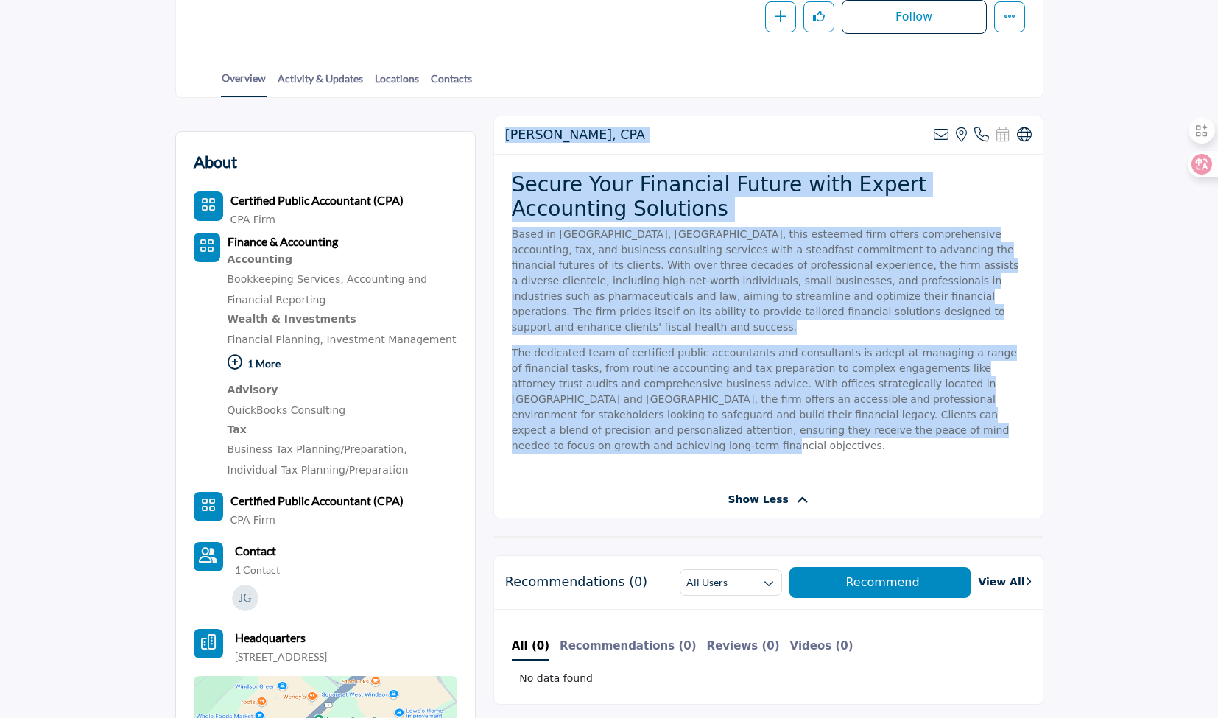
click at [505, 134] on h2 "[PERSON_NAME], CPA" at bounding box center [575, 134] width 140 height 15
drag, startPoint x: 502, startPoint y: 123, endPoint x: 848, endPoint y: 415, distance: 452.5
click at [848, 415] on div "Joseph J. Gormley, CPA View email address of this listing View the location of …" at bounding box center [768, 317] width 550 height 403
click at [848, 415] on p "The dedicated team of certified public accountants and consultants is adept at …" at bounding box center [768, 399] width 513 height 108
drag, startPoint x: 875, startPoint y: 415, endPoint x: 507, endPoint y: 135, distance: 463.0
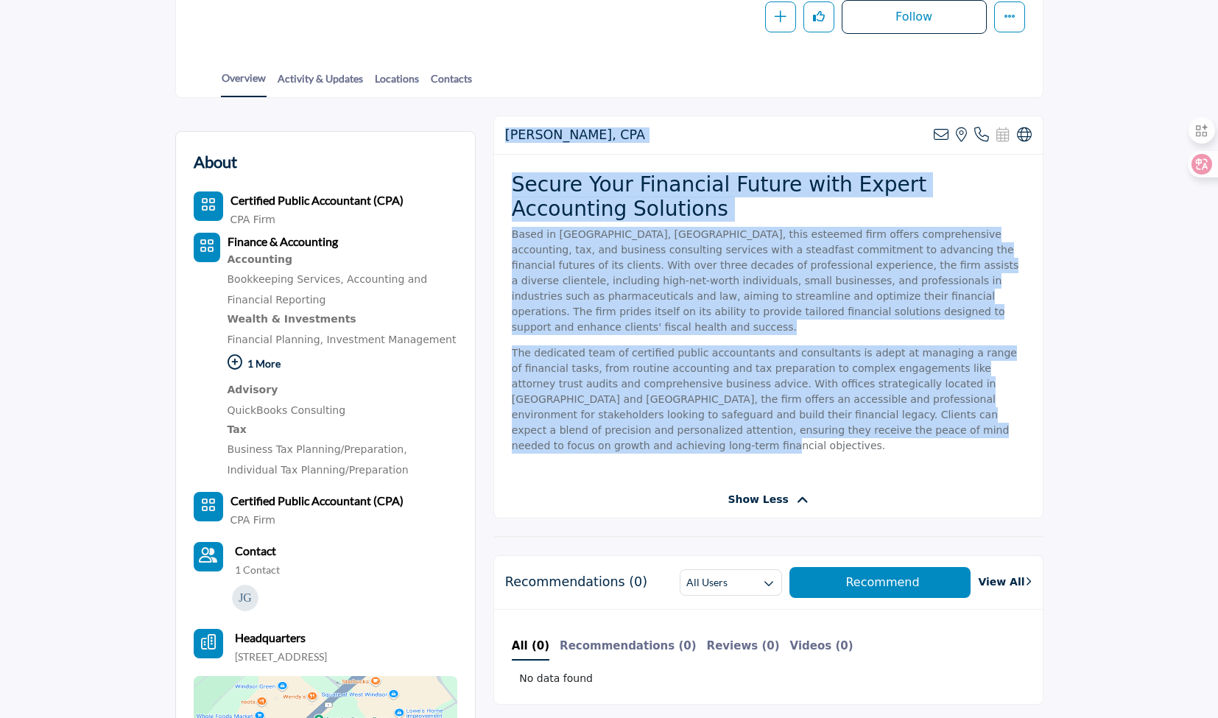
click at [507, 135] on div "Joseph J. Gormley, CPA View email address of this listing View the location of …" at bounding box center [768, 317] width 550 height 403
click at [507, 135] on h2 "[PERSON_NAME], CPA" at bounding box center [575, 134] width 140 height 15
drag, startPoint x: 497, startPoint y: 121, endPoint x: 846, endPoint y: 409, distance: 452.4
click at [846, 409] on div "Joseph J. Gormley, CPA View email address of this listing View the location of …" at bounding box center [768, 317] width 550 height 403
click at [847, 409] on p "The dedicated team of certified public accountants and consultants is adept at …" at bounding box center [768, 399] width 513 height 108
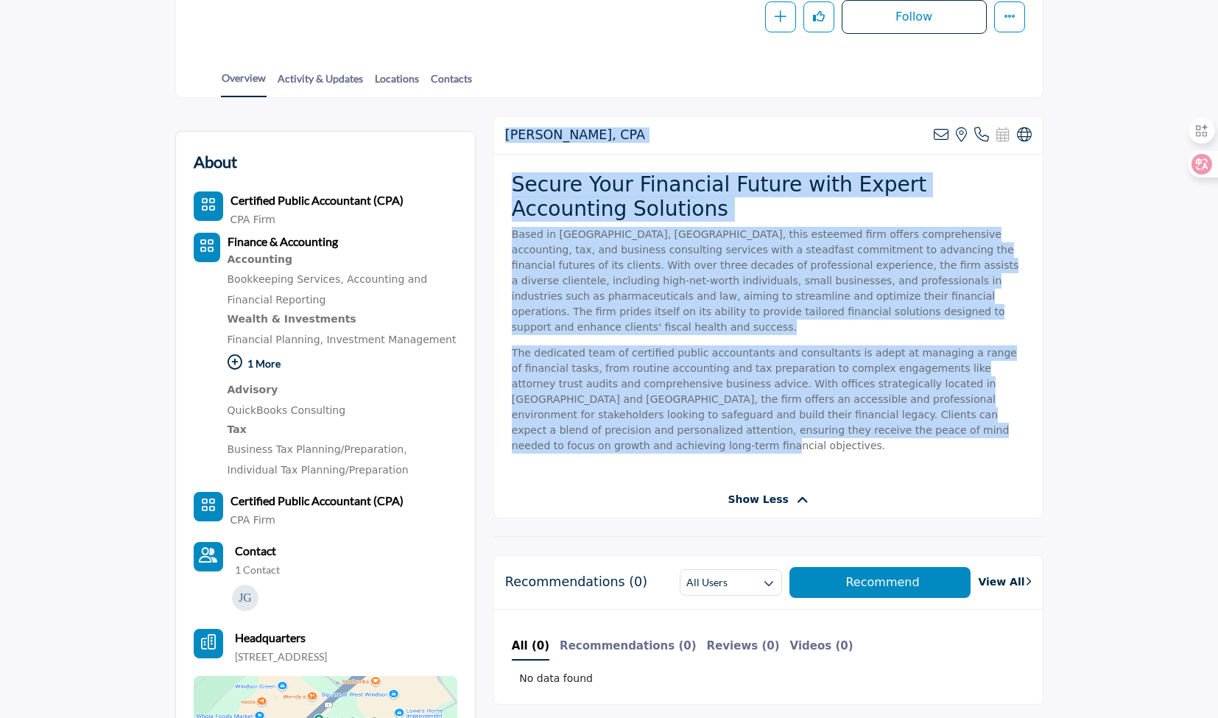
drag, startPoint x: 871, startPoint y: 412, endPoint x: 502, endPoint y: 111, distance: 475.7
click at [507, 131] on h2 "[PERSON_NAME], CPA" at bounding box center [575, 134] width 140 height 15
click at [504, 129] on div "Joseph J. Gormley, CPA View email address of this listing View the location of …" at bounding box center [768, 135] width 548 height 38
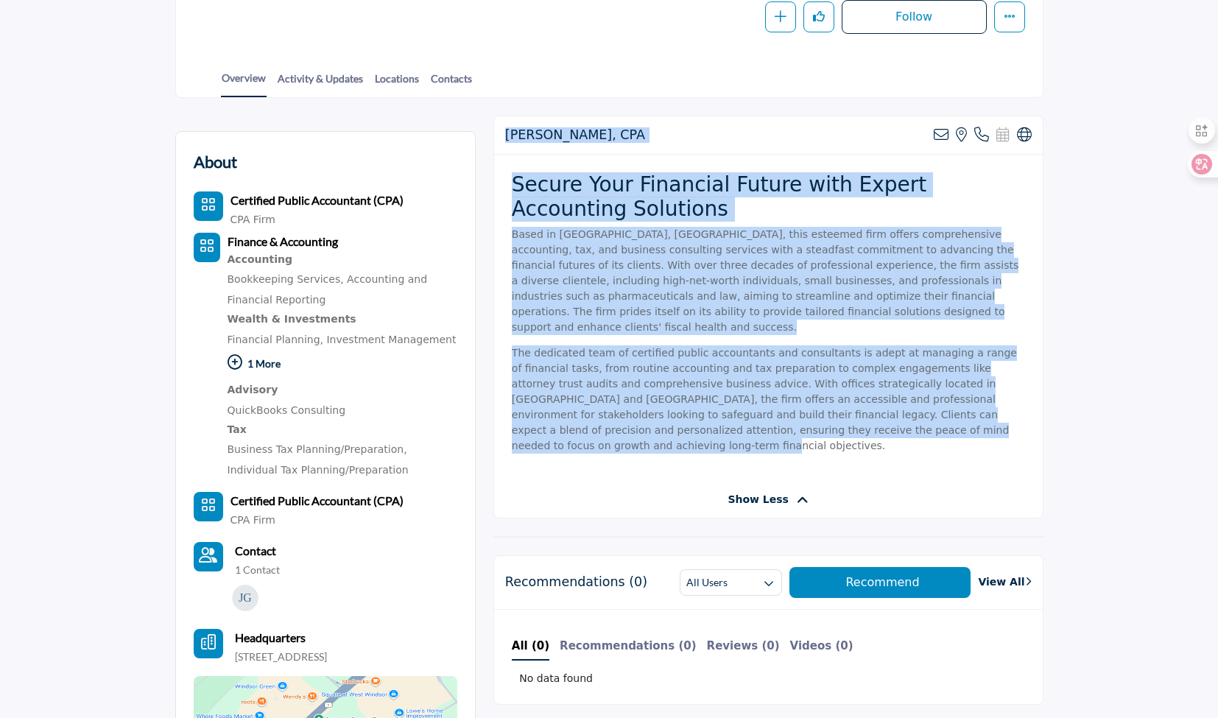
drag, startPoint x: 501, startPoint y: 124, endPoint x: 898, endPoint y: 413, distance: 491.3
click at [898, 413] on div "Joseph J. Gormley, CPA View email address of this listing View the location of …" at bounding box center [768, 317] width 550 height 403
click at [898, 413] on p "The dedicated team of certified public accountants and consultants is adept at …" at bounding box center [768, 399] width 513 height 108
drag, startPoint x: 549, startPoint y: 172, endPoint x: 845, endPoint y: 415, distance: 382.9
click at [845, 415] on div "Joseph J. Gormley, CPA View email address of this listing View the location of …" at bounding box center [768, 317] width 550 height 403
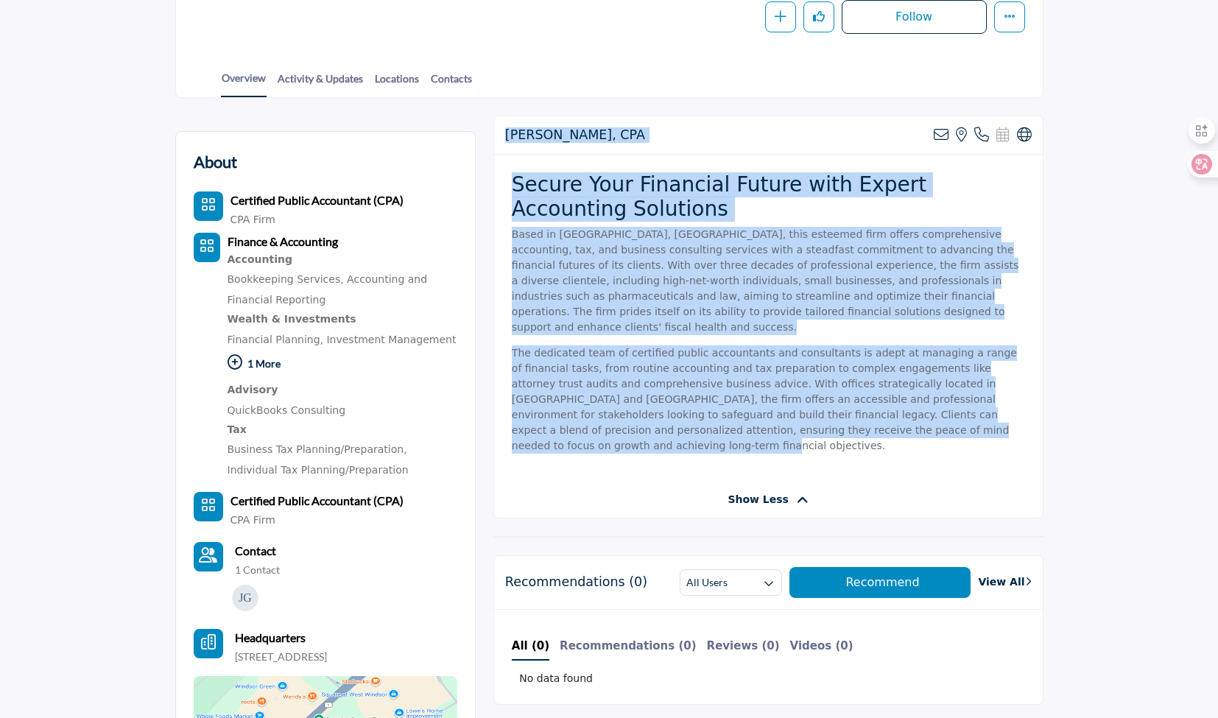
click at [845, 415] on p "The dedicated team of certified public accountants and consultants is adept at …" at bounding box center [768, 399] width 513 height 108
drag, startPoint x: 780, startPoint y: 360, endPoint x: 505, endPoint y: 134, distance: 355.7
click at [505, 134] on div "Joseph J. Gormley, CPA View email address of this listing View the location of …" at bounding box center [768, 317] width 550 height 403
click at [505, 134] on h2 "[PERSON_NAME], CPA" at bounding box center [575, 134] width 140 height 15
drag, startPoint x: 507, startPoint y: 125, endPoint x: 867, endPoint y: 412, distance: 460.0
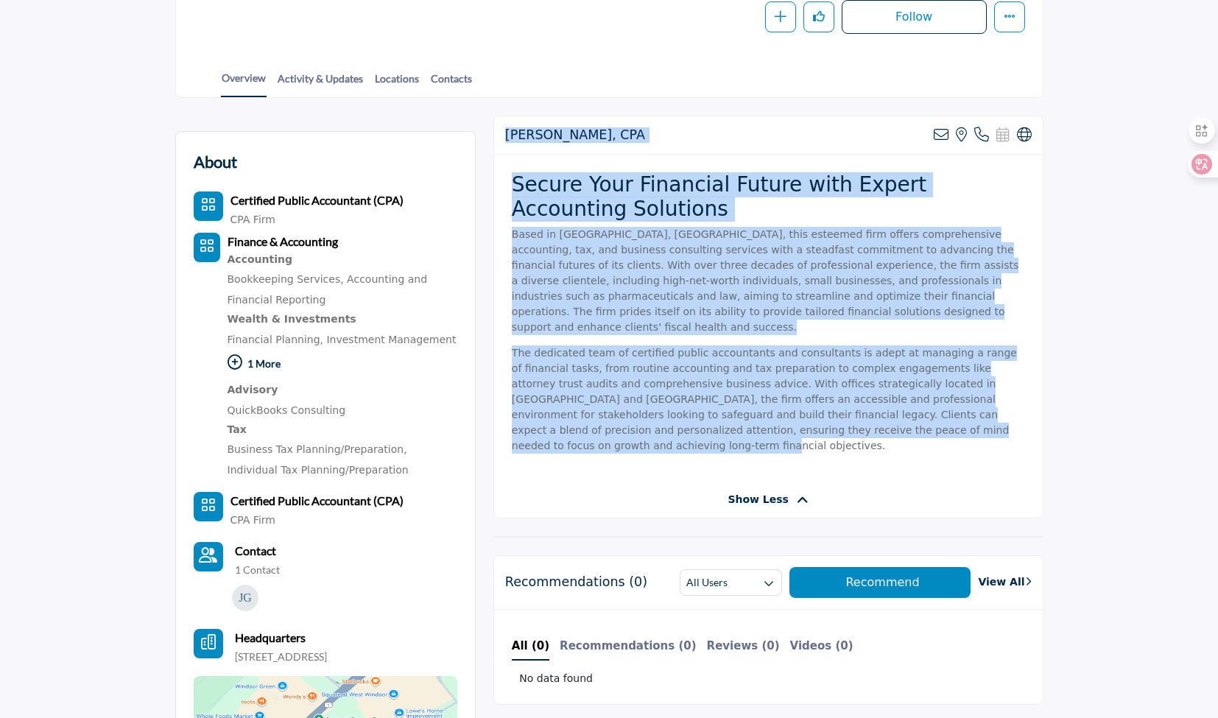
click at [867, 412] on div "Joseph J. Gormley, CPA View email address of this listing View the location of …" at bounding box center [768, 317] width 550 height 403
click at [867, 412] on p "The dedicated team of certified public accountants and consultants is adept at …" at bounding box center [768, 399] width 513 height 108
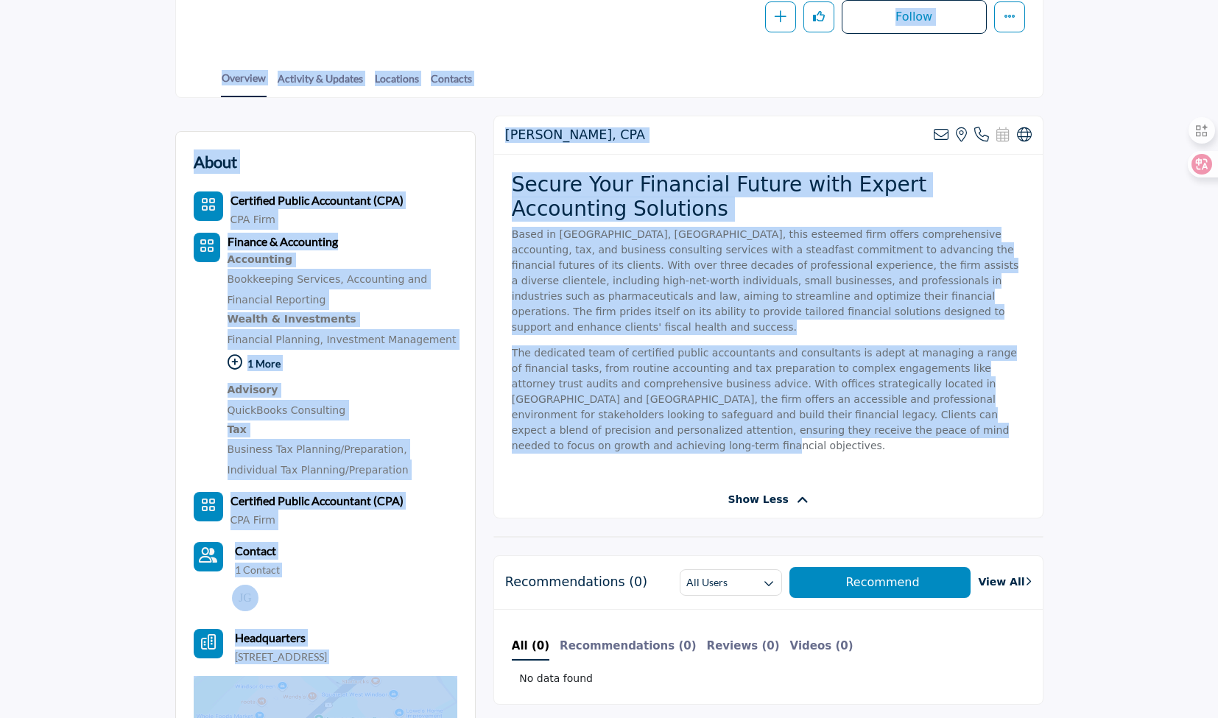
drag, startPoint x: 875, startPoint y: 411, endPoint x: 205, endPoint y: 50, distance: 761.6
click at [205, 50] on div "Invite Supplier Invite Supplier Invite Supplier" at bounding box center [609, 573] width 1218 height 1634
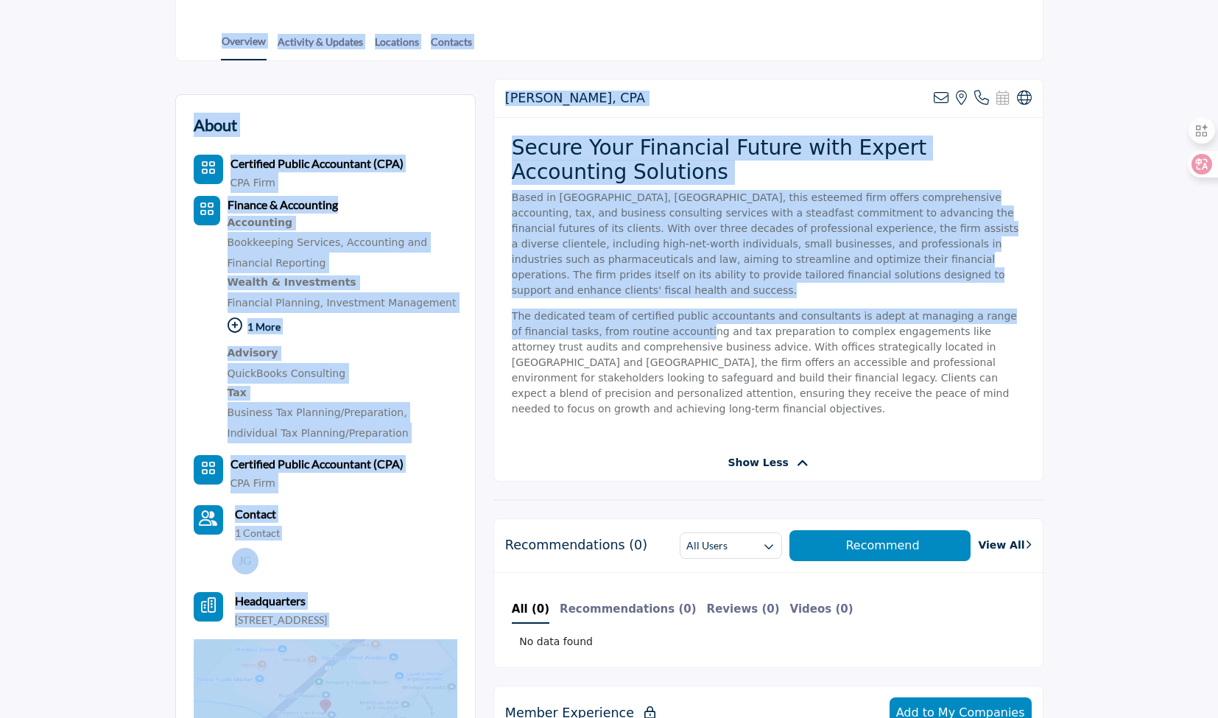
scroll to position [368, 0]
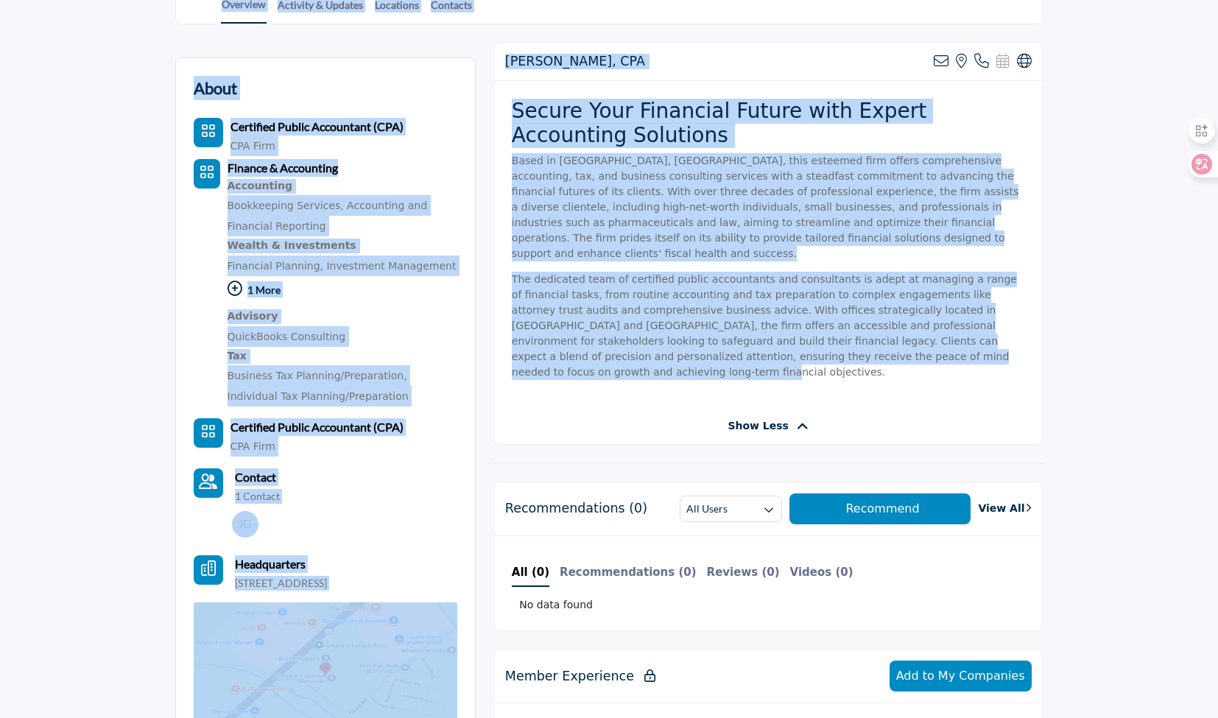
drag, startPoint x: 162, startPoint y: 17, endPoint x: 932, endPoint y: 338, distance: 834.3
click at [933, 339] on body "Browse Vendors & Service Providers" at bounding box center [609, 647] width 1218 height 2031
click at [932, 335] on p "The dedicated team of certified public accountants and consultants is adept at …" at bounding box center [768, 326] width 513 height 108
click at [948, 336] on p "The dedicated team of certified public accountants and consultants is adept at …" at bounding box center [768, 326] width 513 height 108
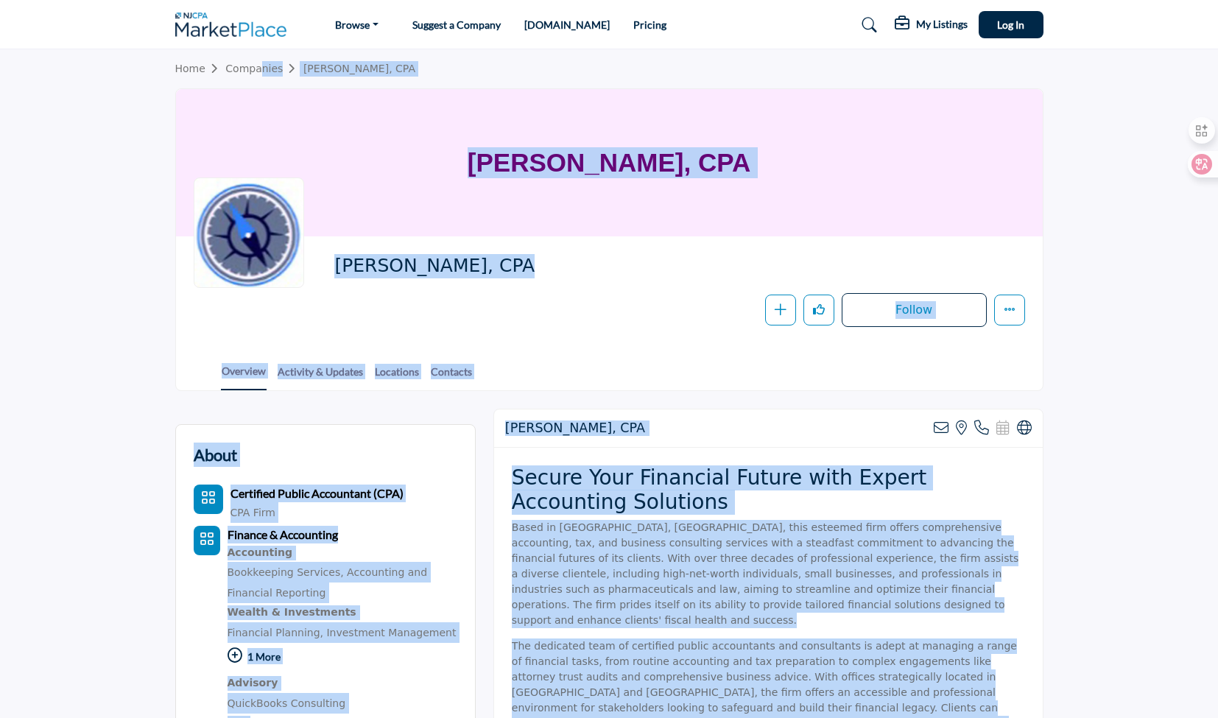
scroll to position [0, 0]
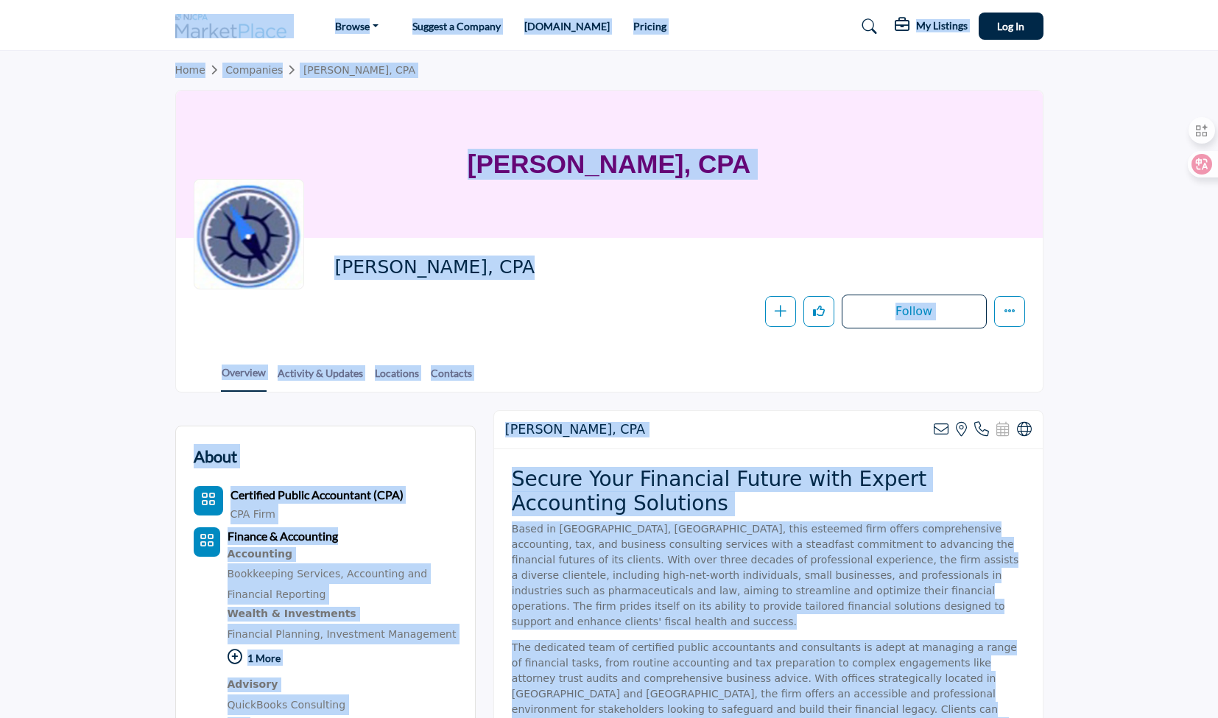
drag, startPoint x: 956, startPoint y: 343, endPoint x: 149, endPoint y: 21, distance: 868.0
click at [149, 21] on nav "Browse Vendors & Service Providers Suggest a Company" at bounding box center [609, 26] width 1218 height 38
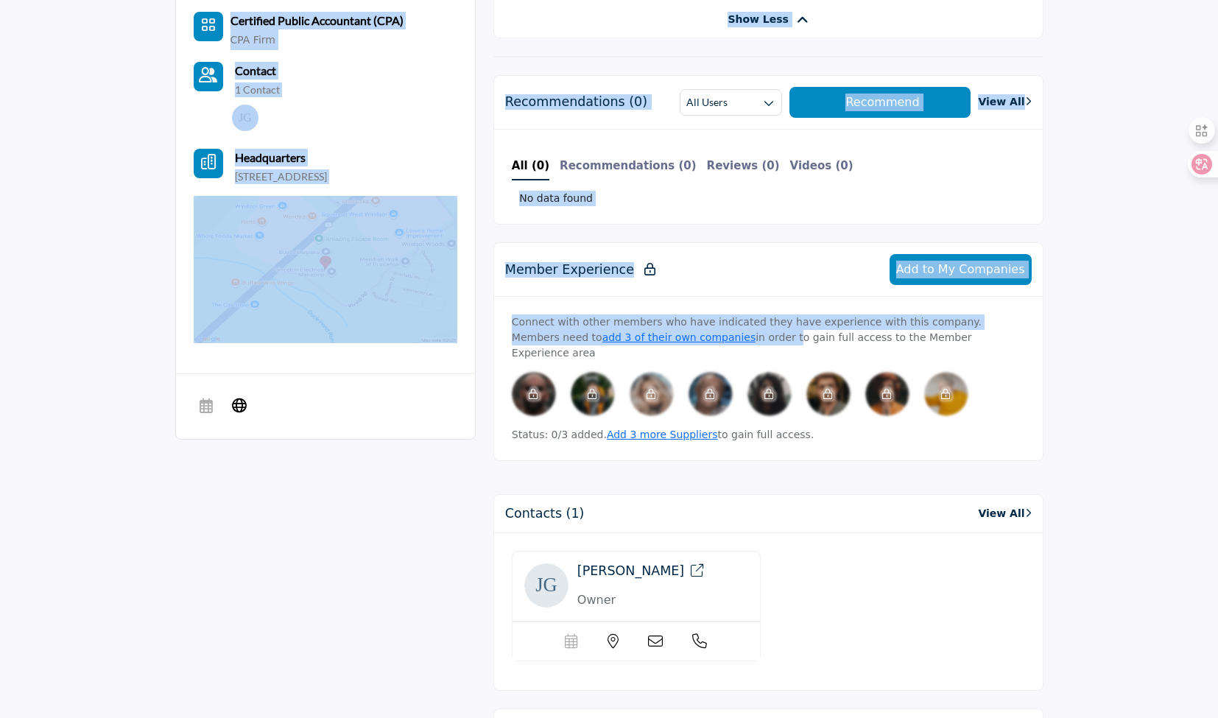
scroll to position [810, 0]
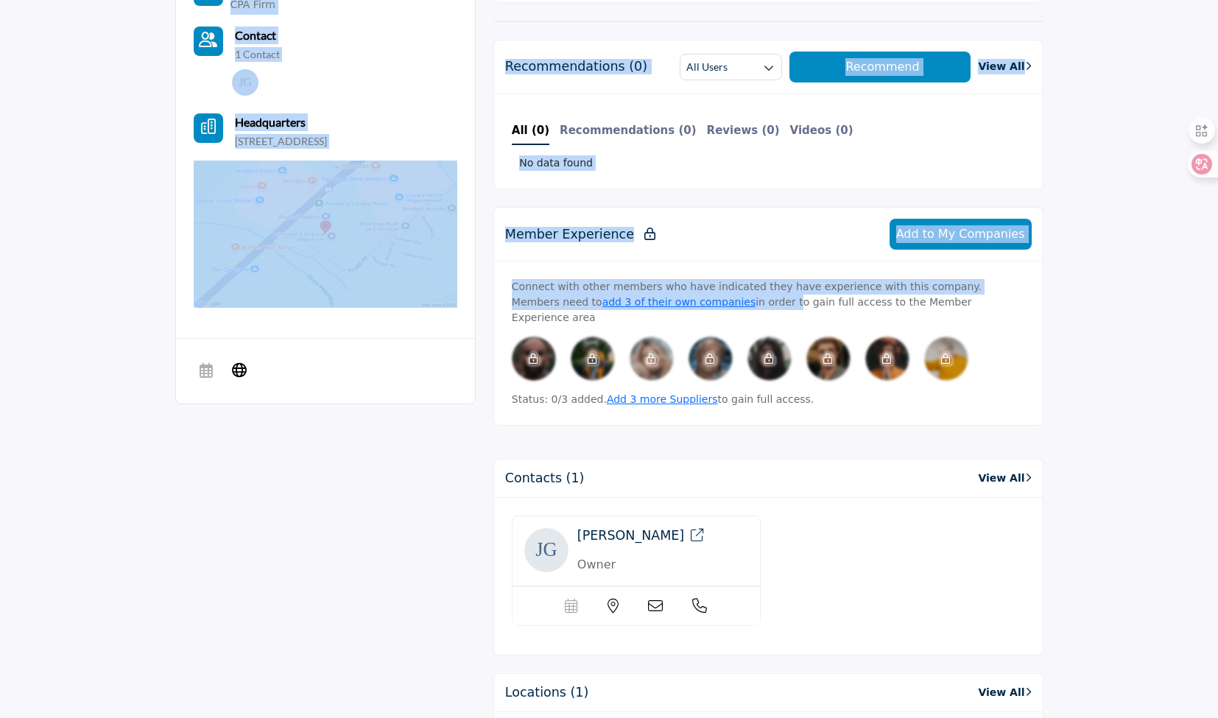
drag, startPoint x: 210, startPoint y: 51, endPoint x: 816, endPoint y: 347, distance: 674.3
click at [816, 349] on body "Browse Vendors & Service Providers" at bounding box center [609, 205] width 1218 height 2031
click at [816, 392] on p "Status: 0/3 added. Add 3 more Suppliers to gain full access." at bounding box center [768, 399] width 513 height 15
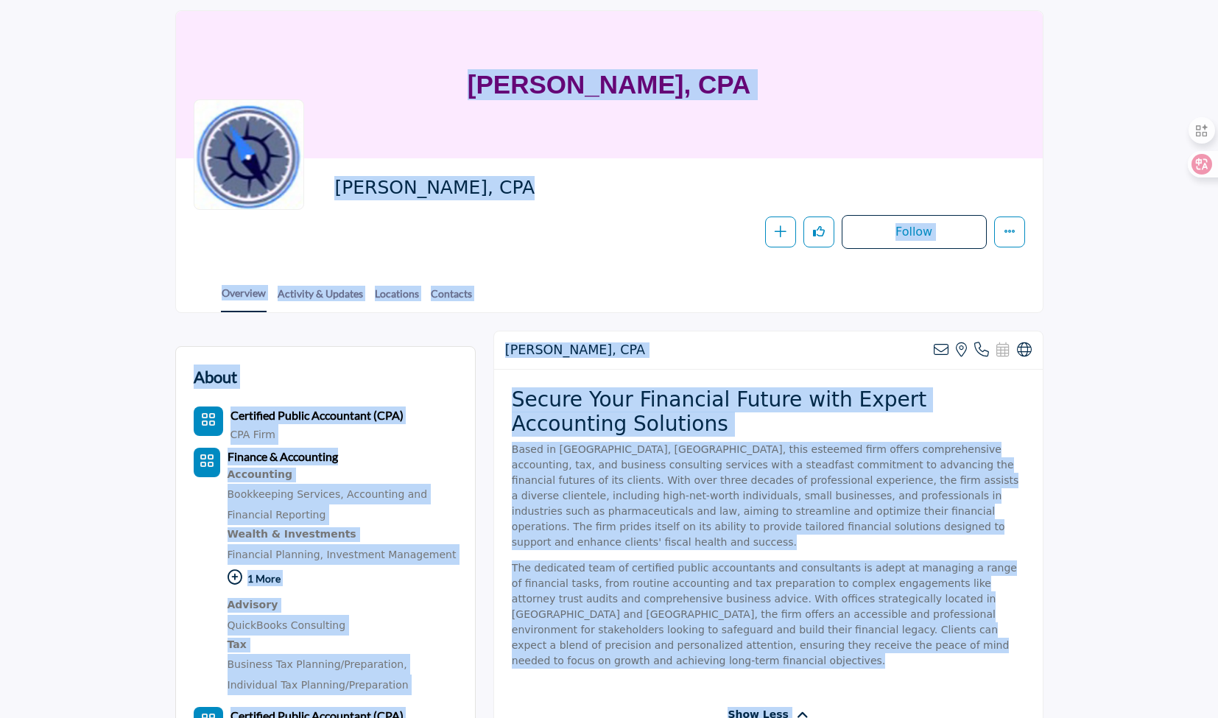
scroll to position [74, 0]
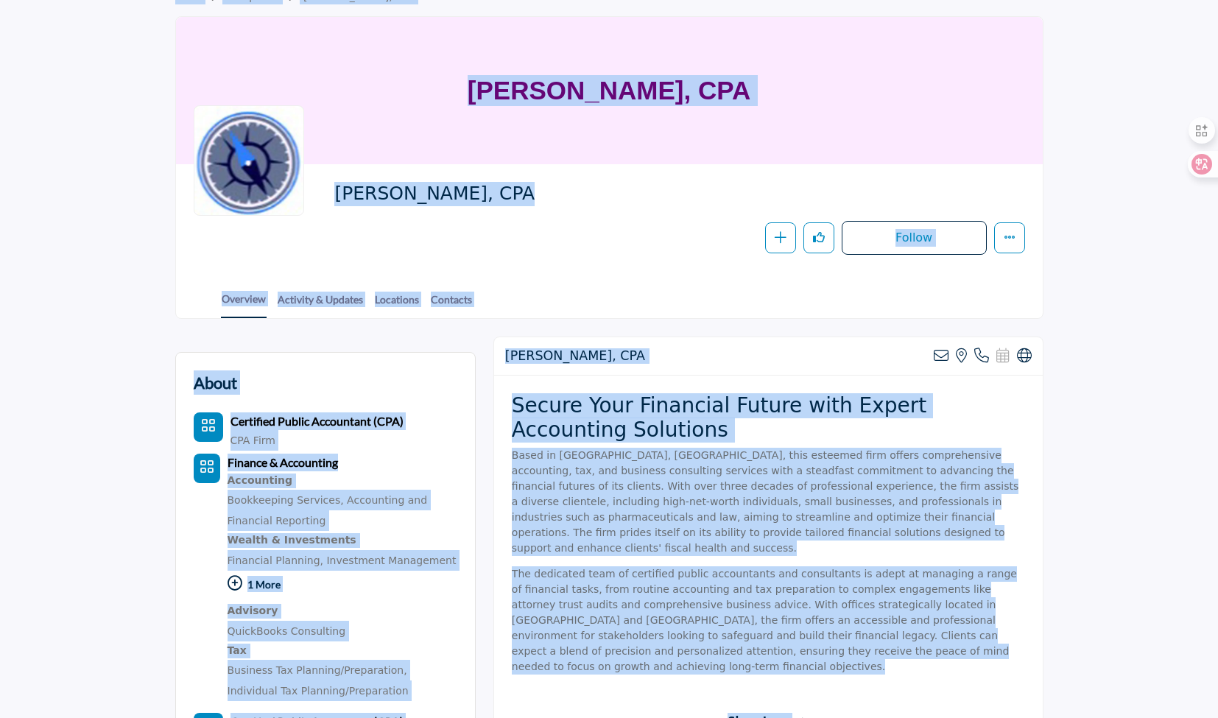
drag, startPoint x: 816, startPoint y: 347, endPoint x: 196, endPoint y: 68, distance: 680.2
click at [196, 68] on div "[PERSON_NAME], CPA" at bounding box center [609, 90] width 867 height 147
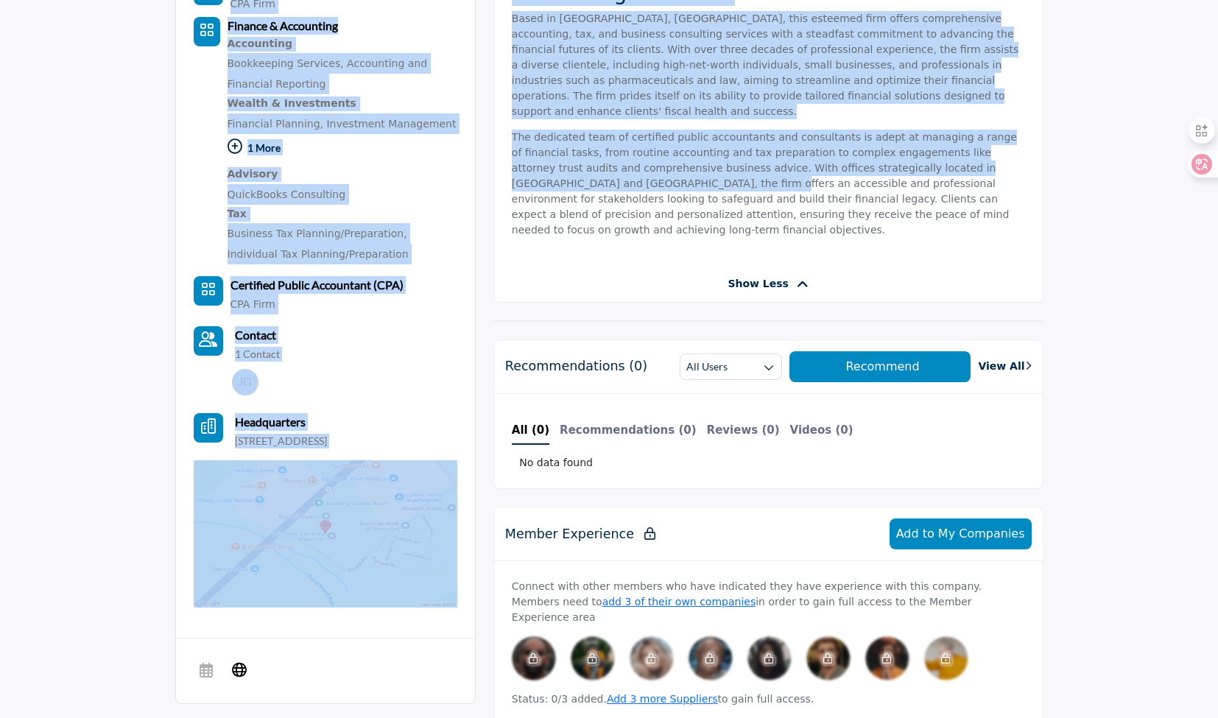
scroll to position [515, 0]
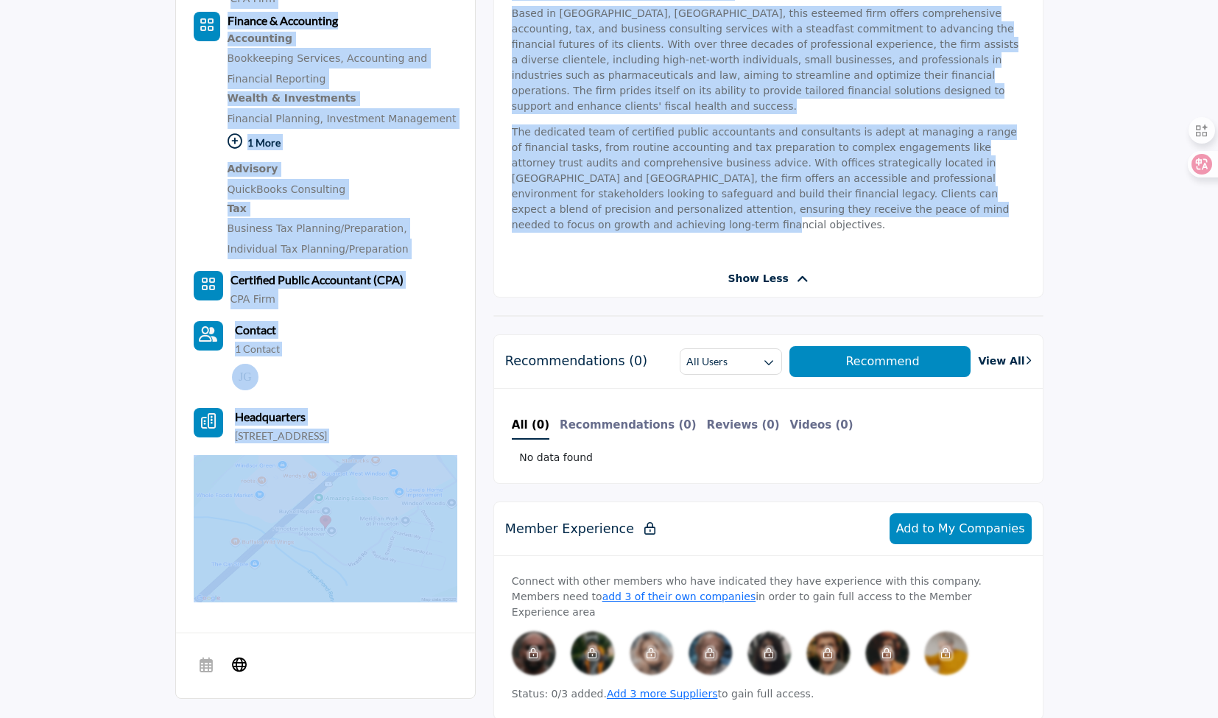
drag, startPoint x: 208, startPoint y: 64, endPoint x: 867, endPoint y: 201, distance: 673.0
click at [867, 201] on div "Invite Supplier Invite Supplier Invite Supplier" at bounding box center [609, 352] width 1218 height 1634
click at [875, 194] on p "The dedicated team of certified public accountants and consultants is adept at …" at bounding box center [768, 178] width 513 height 108
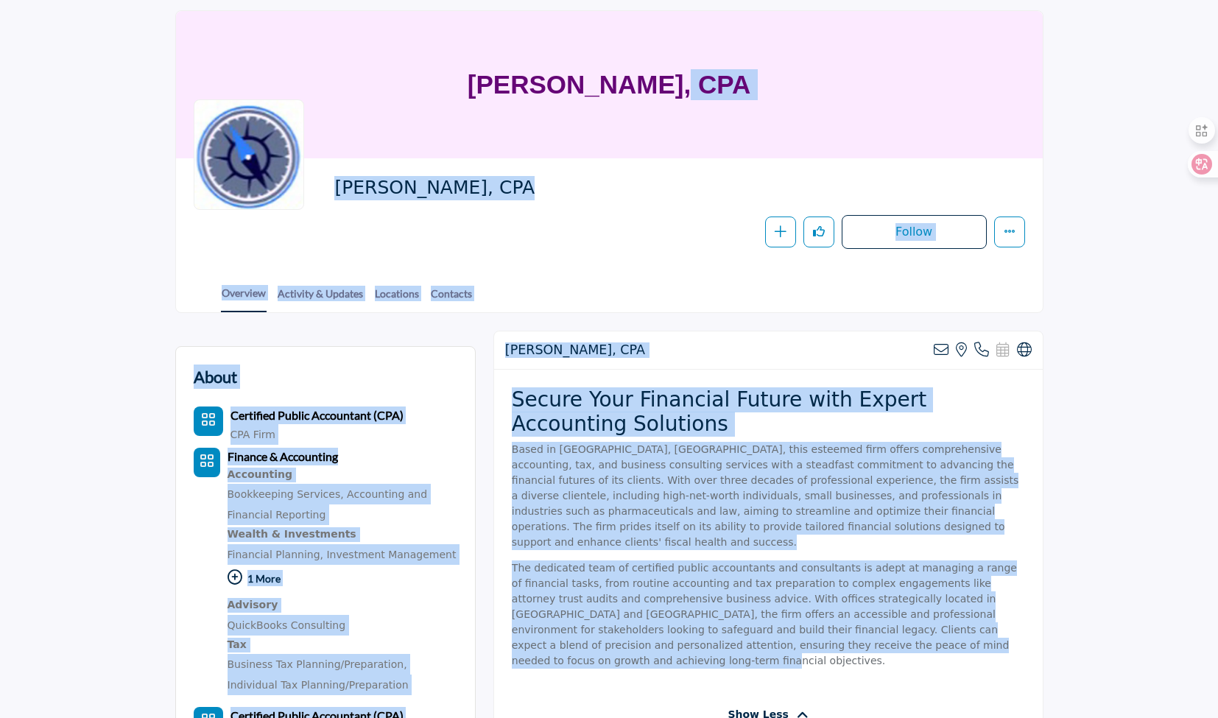
scroll to position [74, 0]
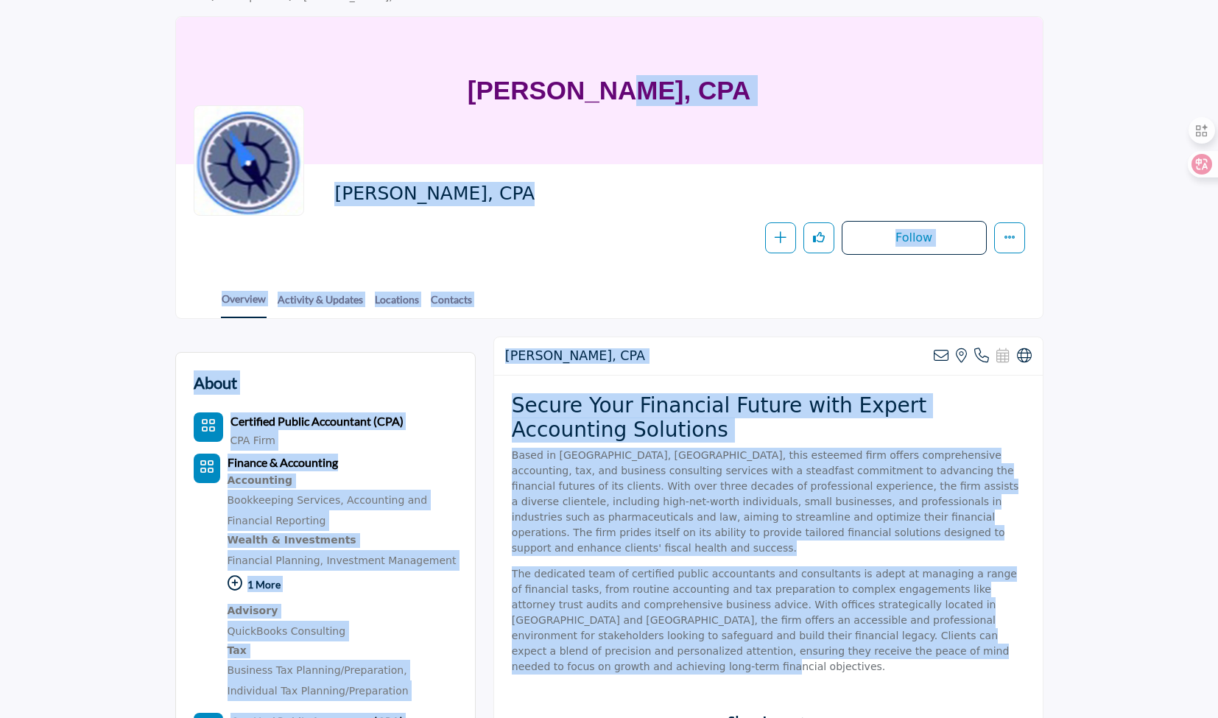
drag, startPoint x: 850, startPoint y: 183, endPoint x: 437, endPoint y: 119, distance: 418.7
click at [437, 119] on div "[PERSON_NAME], CPA" at bounding box center [609, 90] width 867 height 147
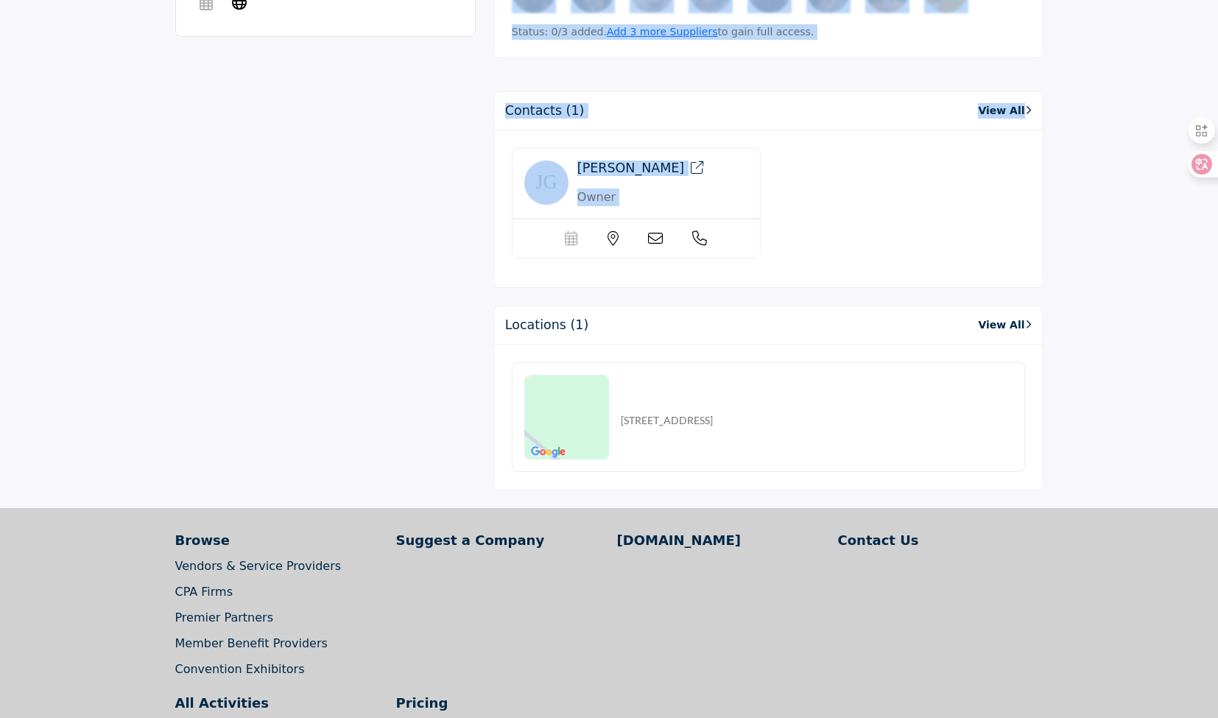
scroll to position [1178, 0]
drag, startPoint x: 521, startPoint y: 144, endPoint x: 765, endPoint y: 212, distance: 252.9
click at [765, 212] on div "Owner" at bounding box center [636, 207] width 264 height 121
